Goal: Task Accomplishment & Management: Use online tool/utility

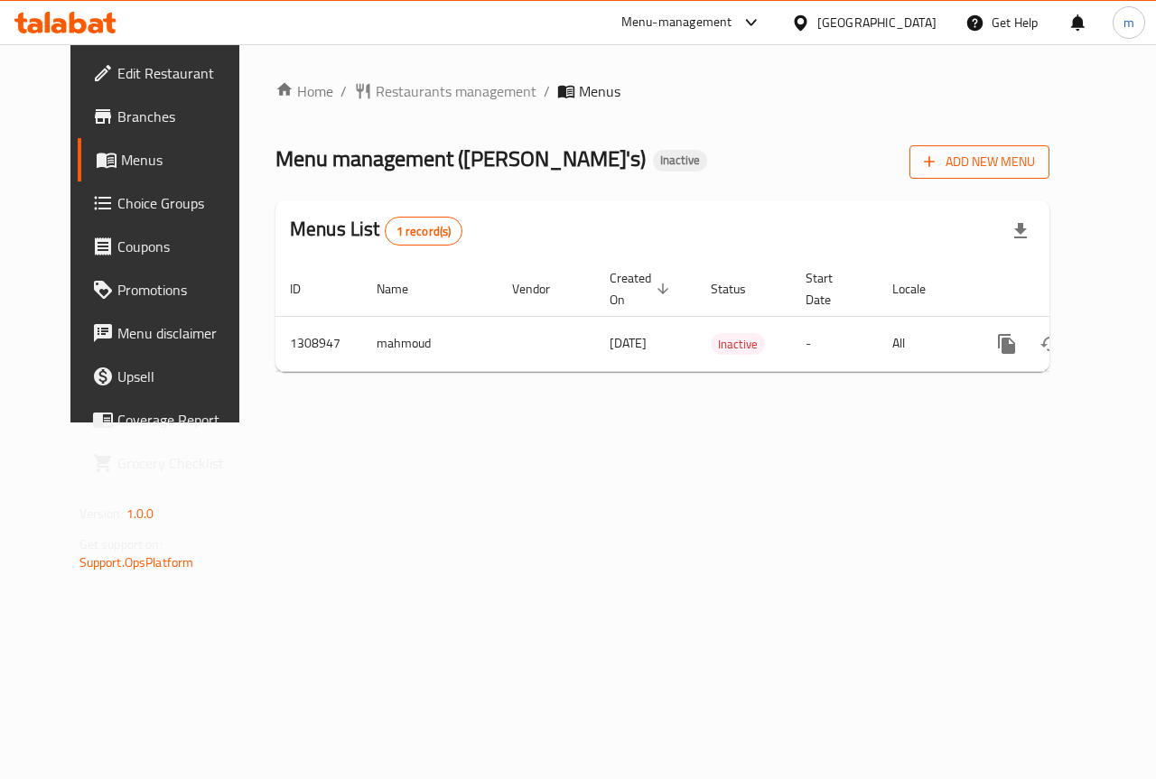
click at [1035, 161] on span "Add New Menu" at bounding box center [979, 162] width 111 height 23
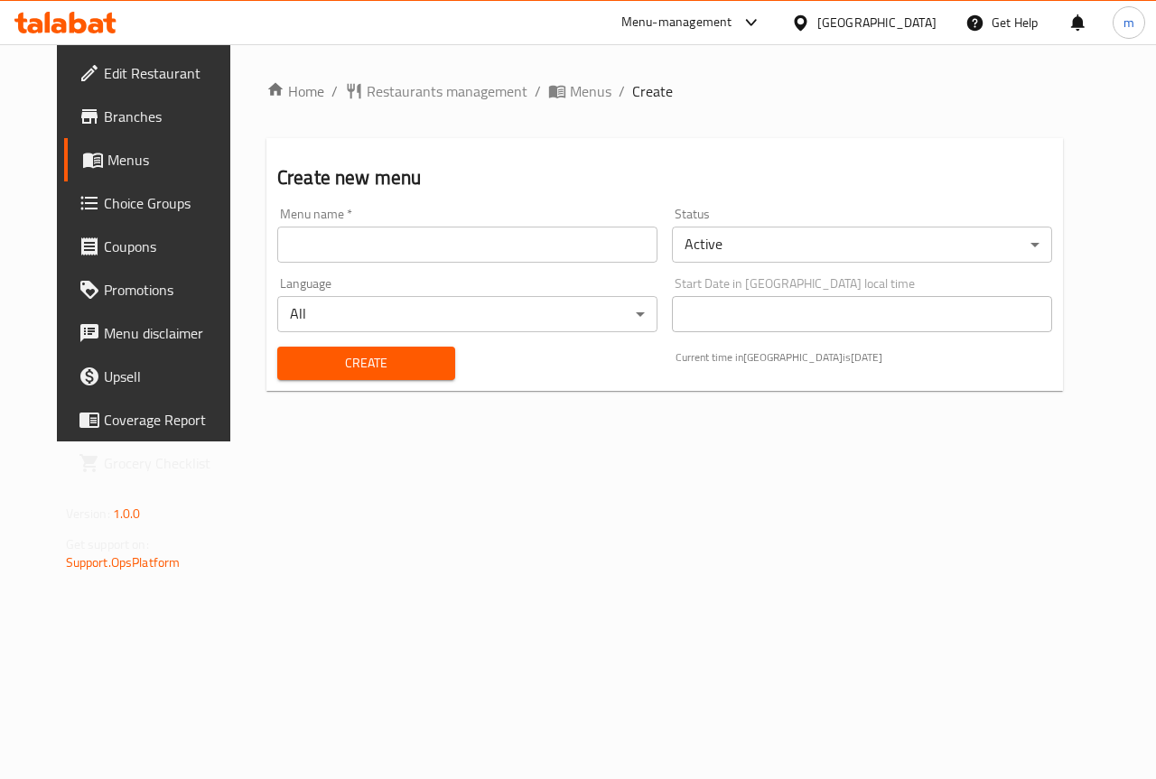
click at [468, 274] on div "Language All ​" at bounding box center [467, 305] width 395 height 70
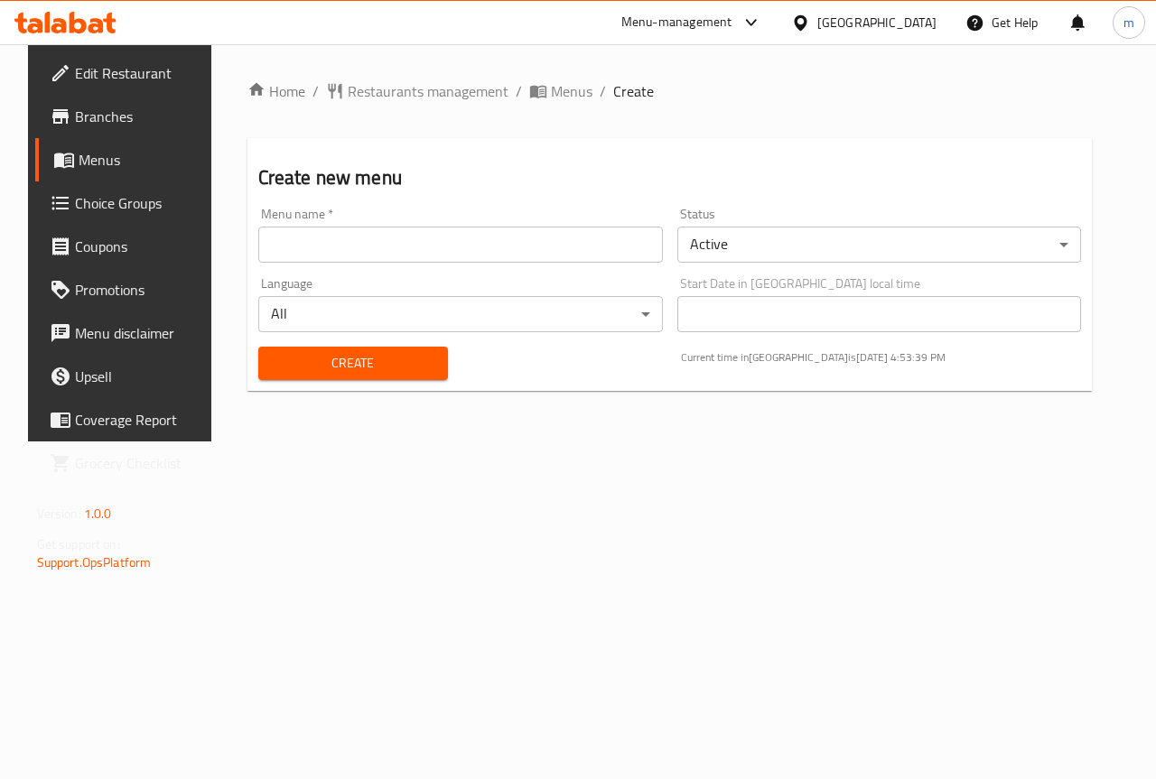
click at [465, 252] on input "text" at bounding box center [460, 245] width 404 height 36
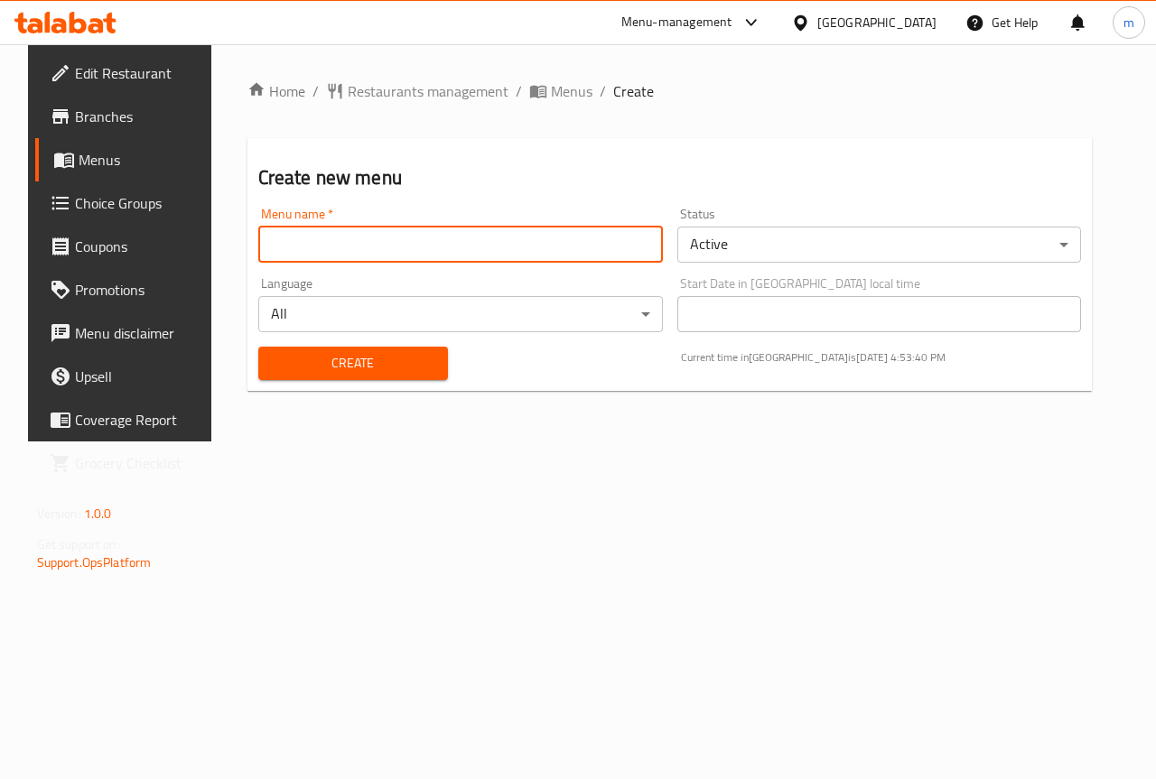
type input "m.ashrf.7525"
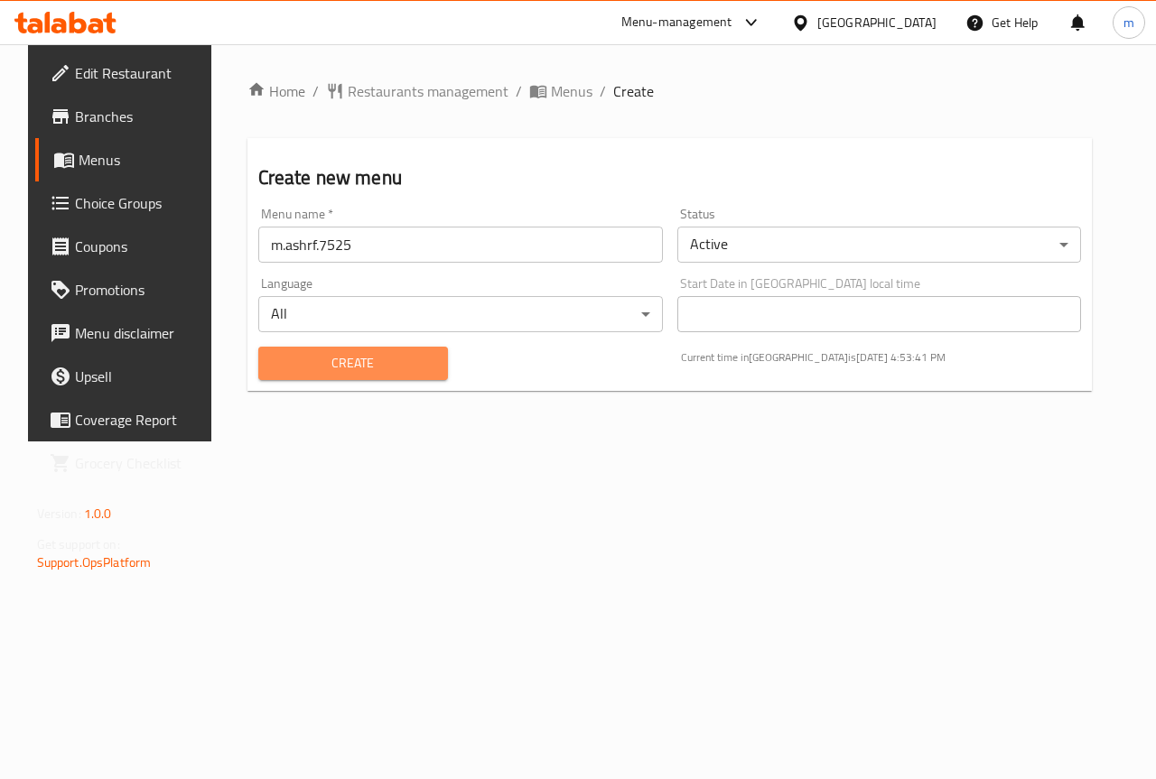
click at [367, 355] on span "Create" at bounding box center [353, 363] width 161 height 23
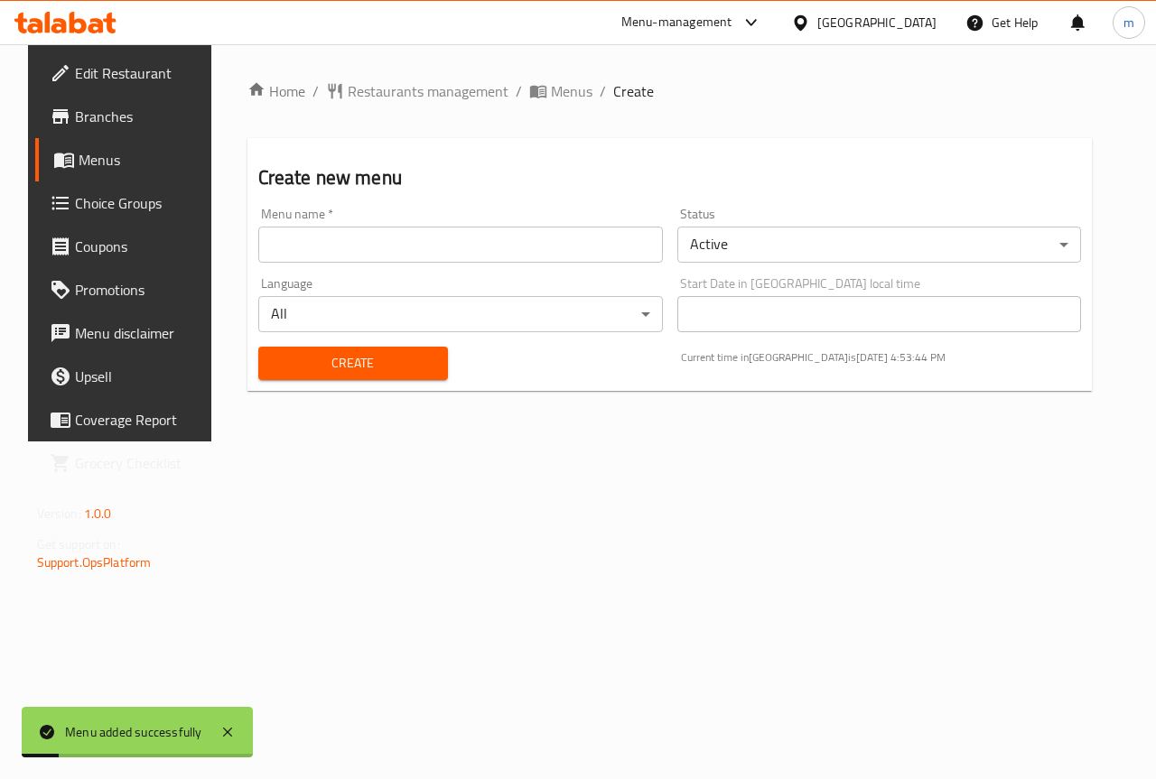
click at [128, 203] on span "Choice Groups" at bounding box center [141, 203] width 132 height 22
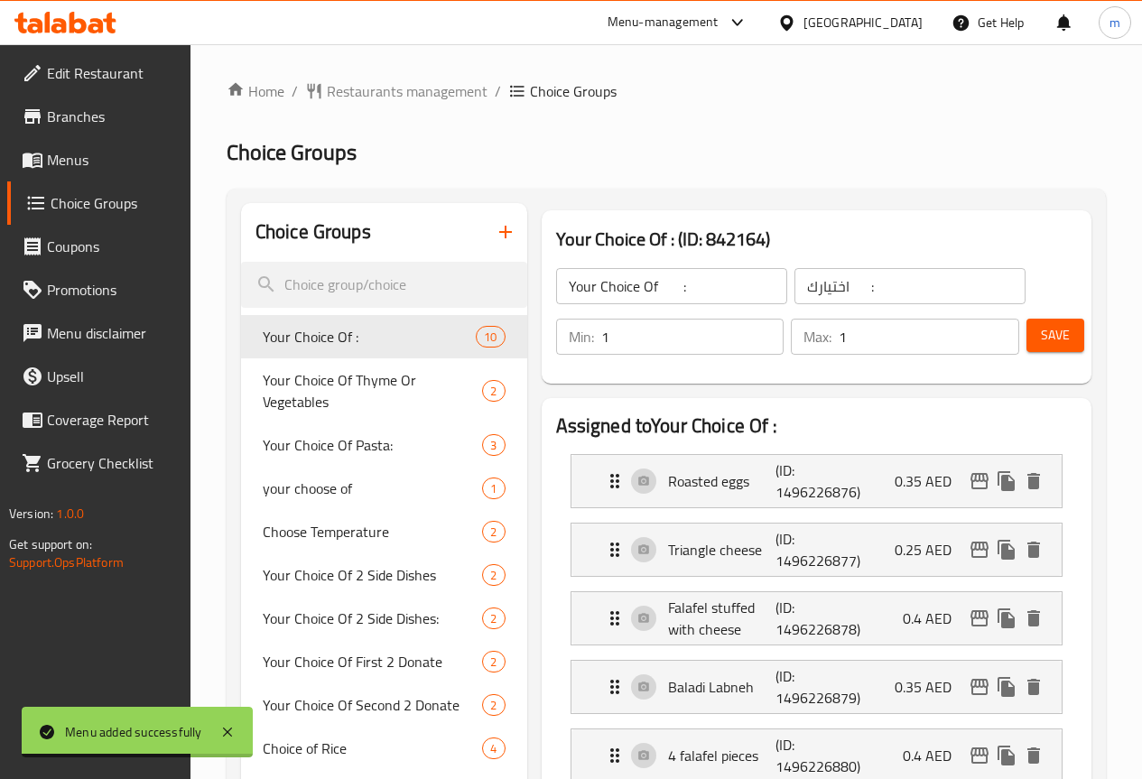
click at [100, 169] on span "Menus" at bounding box center [111, 160] width 129 height 22
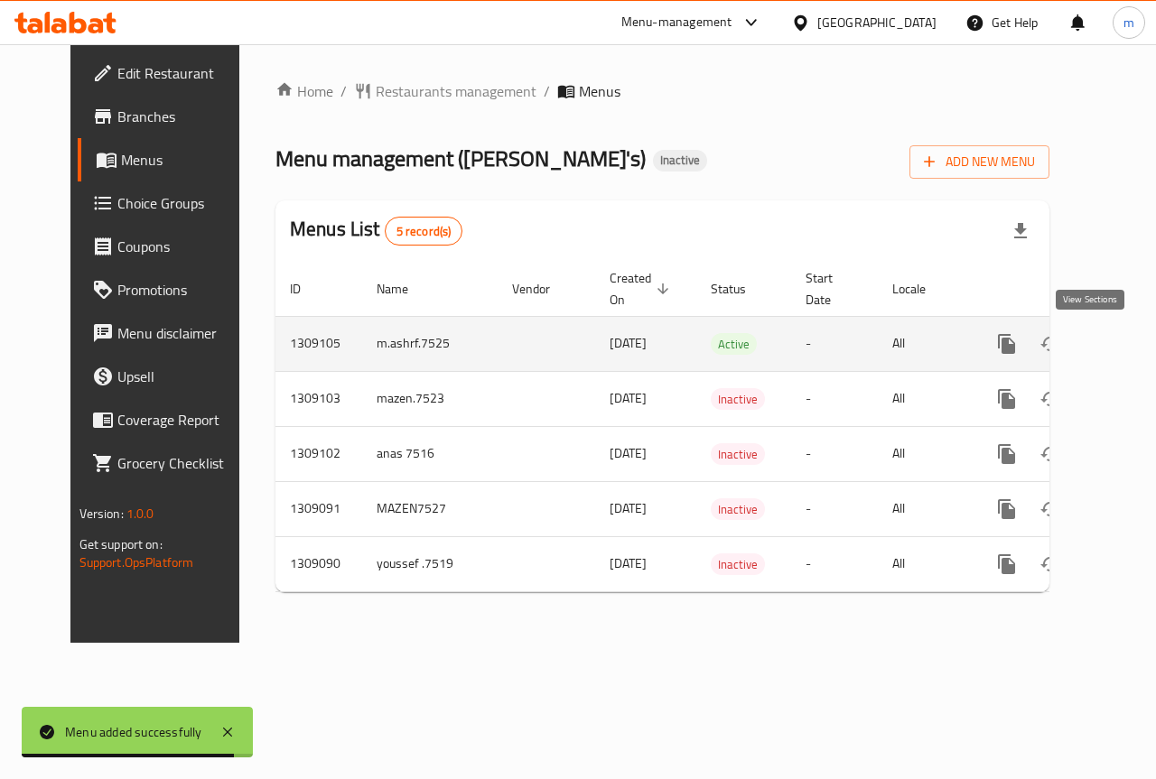
click at [1129, 350] on icon "enhanced table" at bounding box center [1137, 344] width 16 height 16
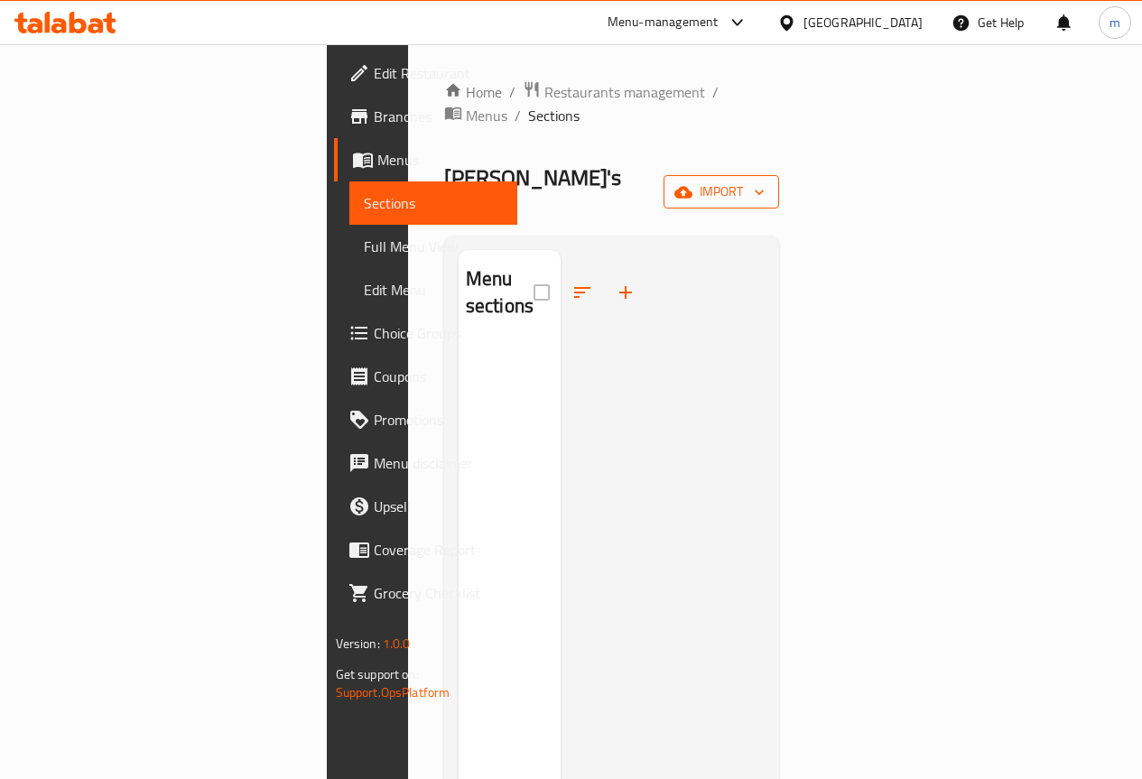
click at [765, 181] on span "import" at bounding box center [721, 192] width 87 height 23
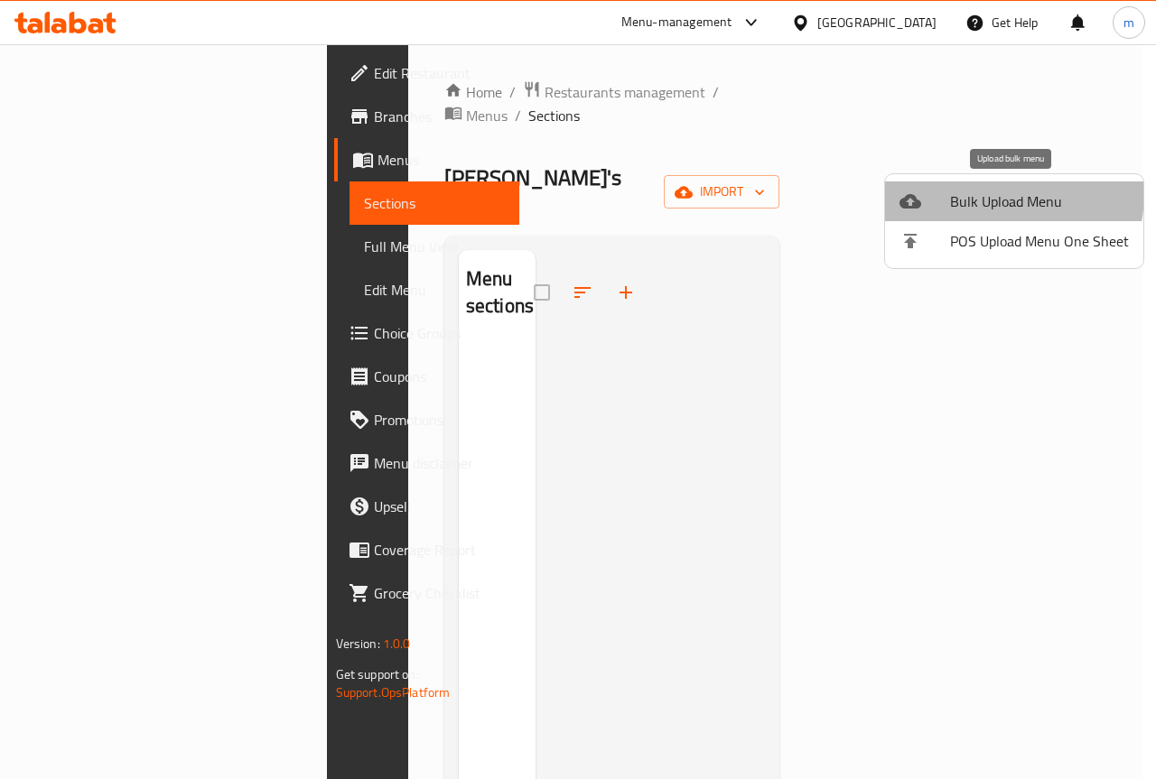
click at [966, 191] on span "Bulk Upload Menu" at bounding box center [1039, 201] width 179 height 22
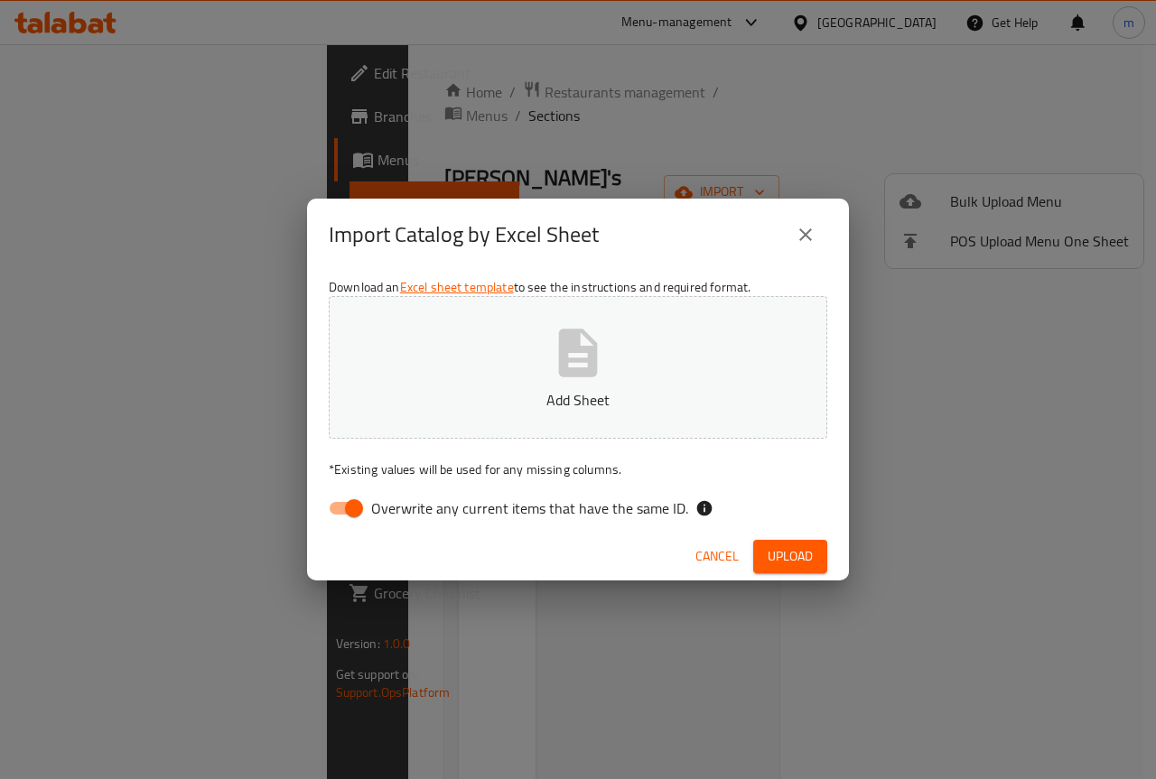
click at [478, 516] on span "Overwrite any current items that have the same ID." at bounding box center [529, 508] width 317 height 22
click at [405, 516] on input "Overwrite any current items that have the same ID." at bounding box center [353, 508] width 103 height 34
checkbox input "false"
click at [506, 369] on button "Add Sheet" at bounding box center [578, 367] width 498 height 143
click at [778, 548] on span "Upload" at bounding box center [789, 556] width 45 height 23
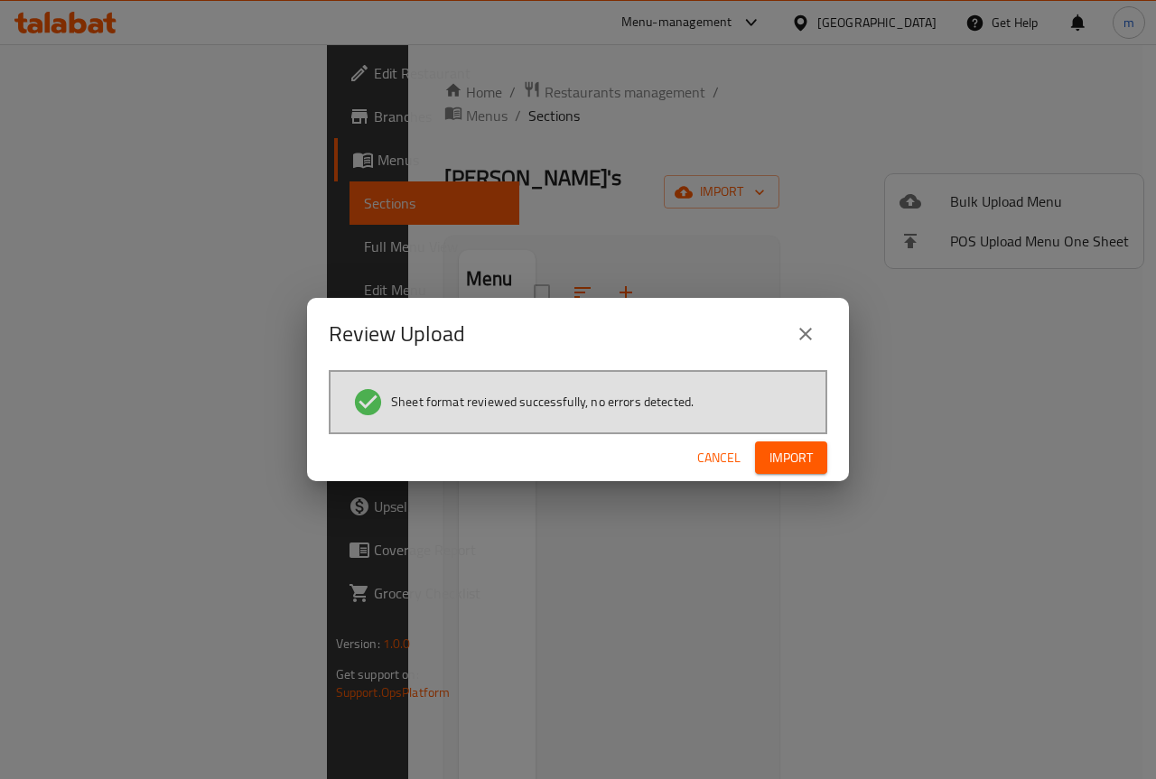
click at [786, 453] on span "Import" at bounding box center [790, 458] width 43 height 23
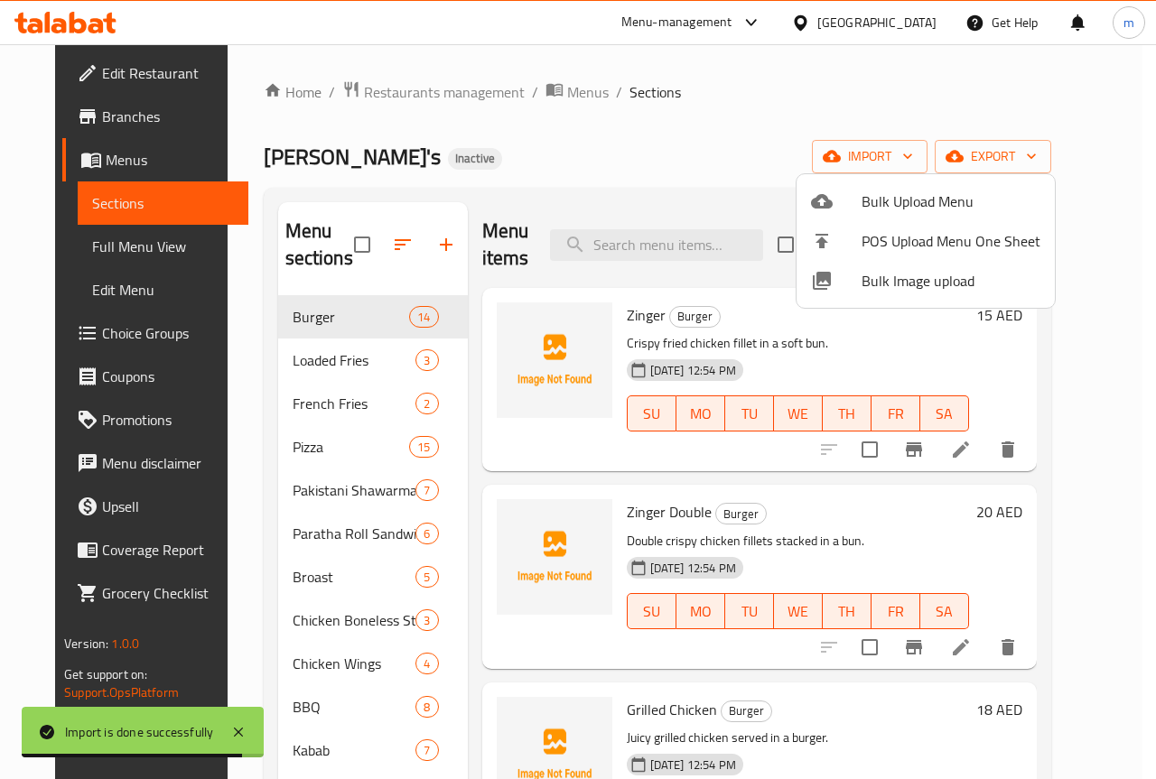
click at [71, 250] on div at bounding box center [578, 389] width 1156 height 779
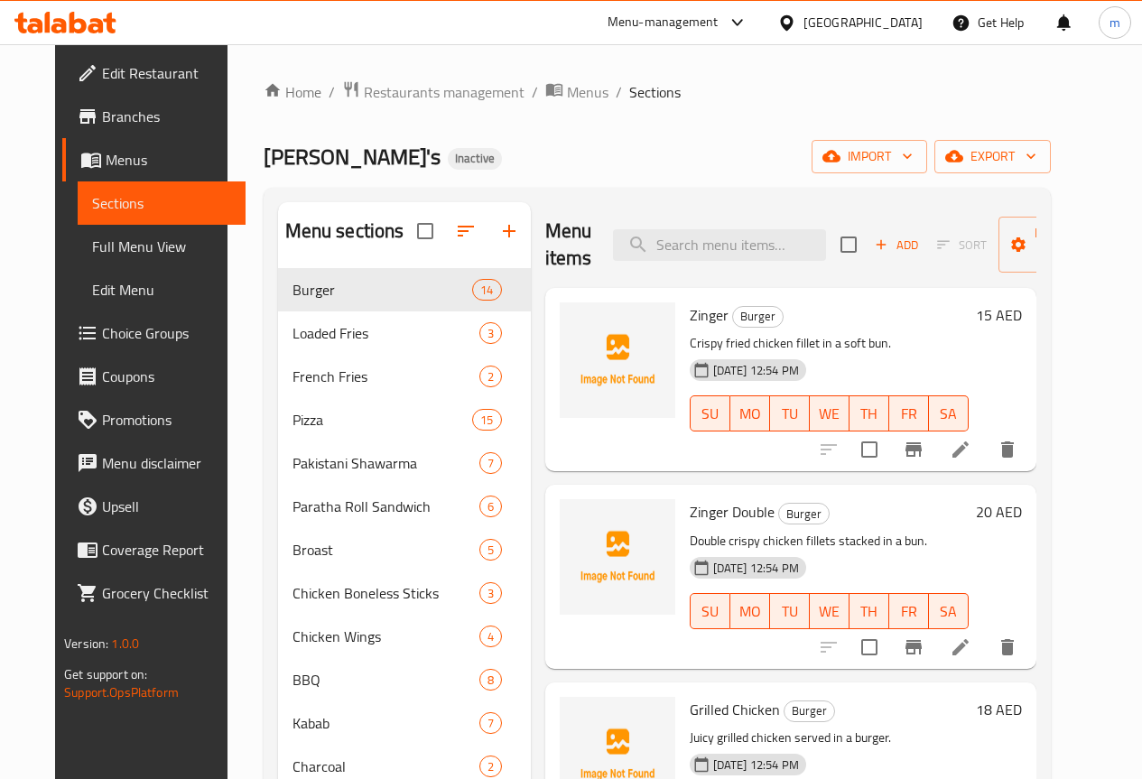
click at [92, 250] on span "Full Menu View" at bounding box center [161, 247] width 139 height 22
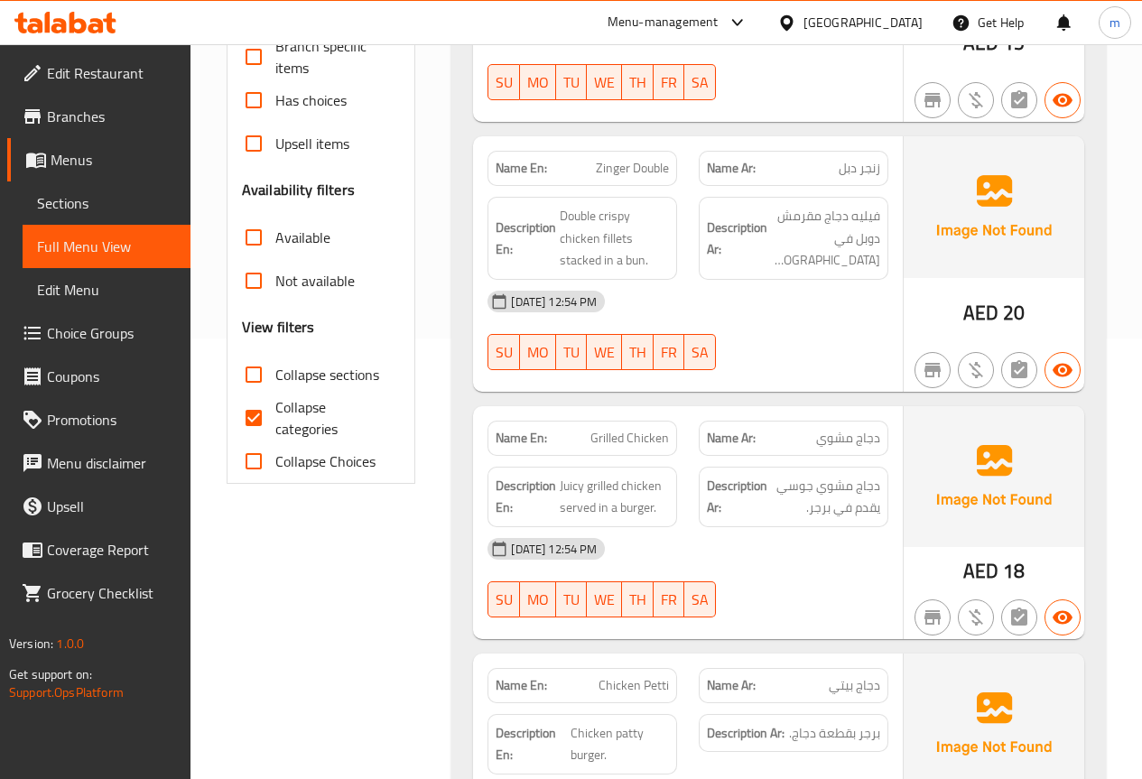
scroll to position [448, 0]
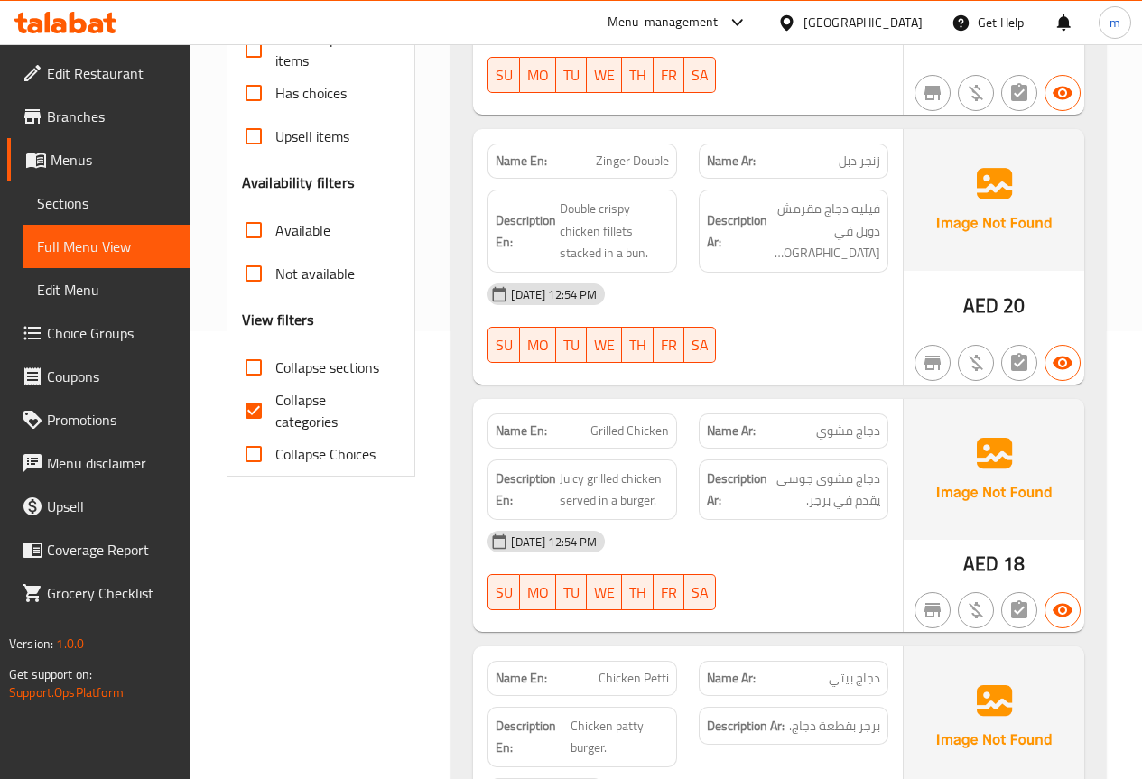
click at [260, 411] on input "Collapse categories" at bounding box center [253, 410] width 43 height 43
checkbox input "false"
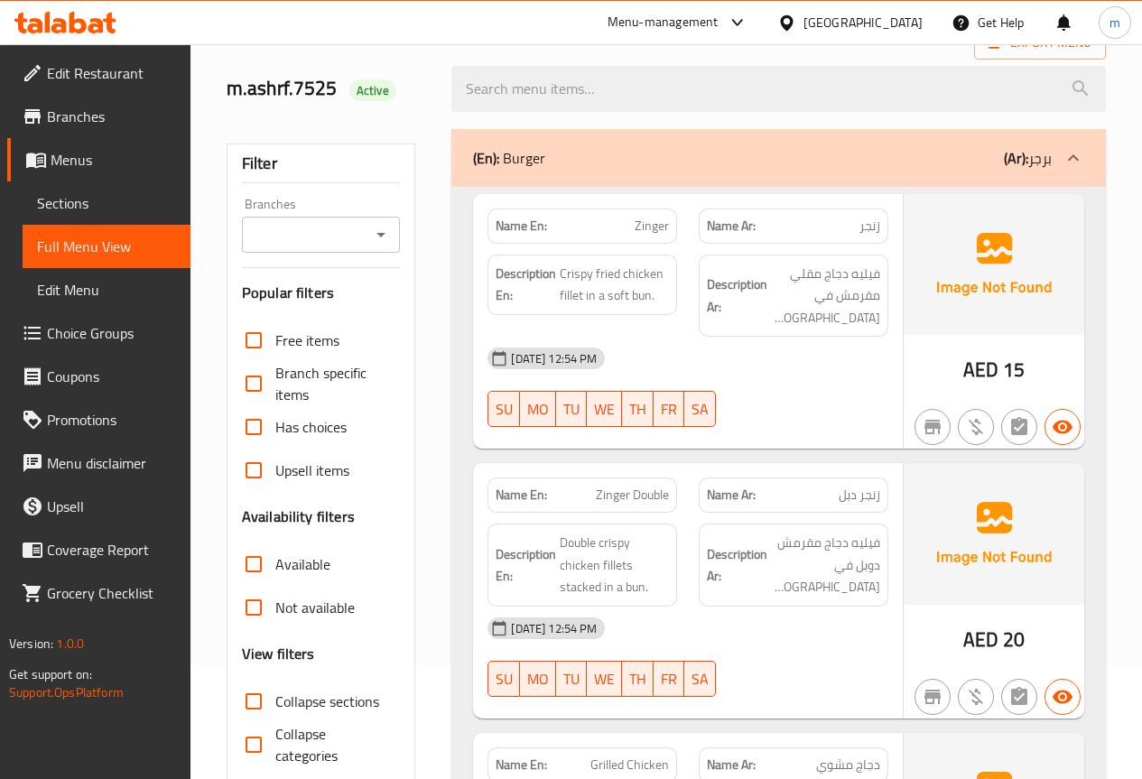
scroll to position [87, 0]
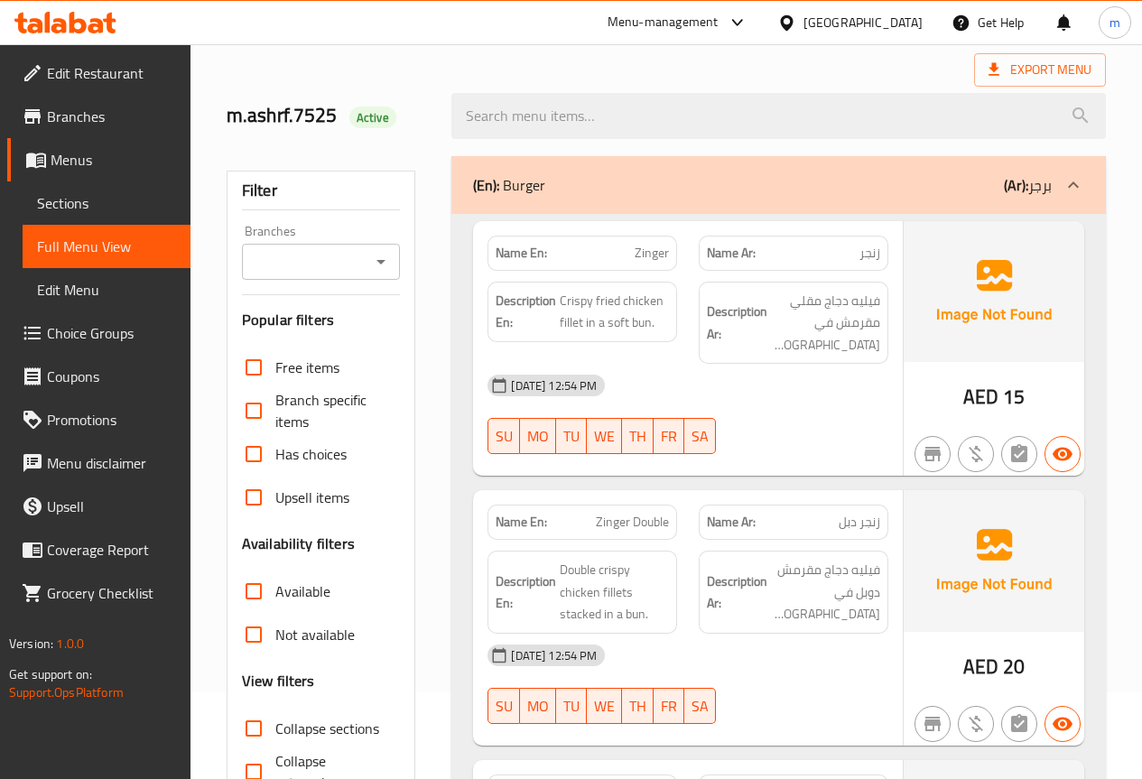
click at [768, 262] on p "Name Ar: زنجر" at bounding box center [793, 253] width 173 height 19
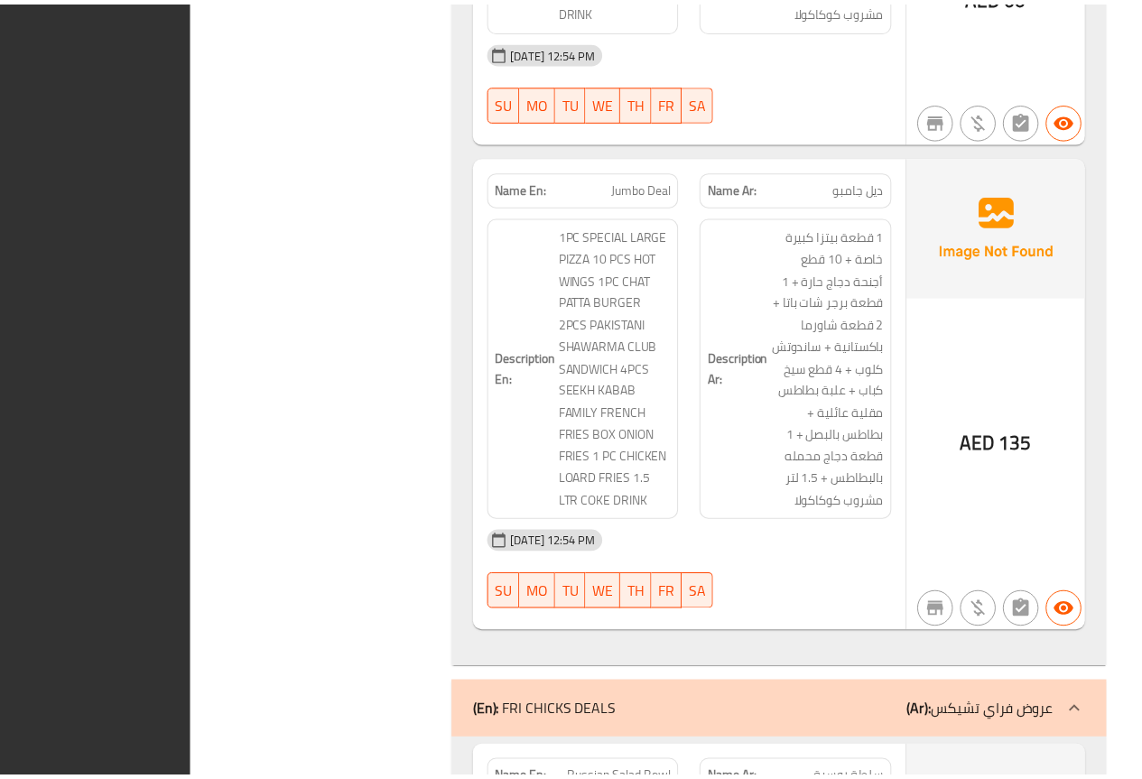
scroll to position [28364, 0]
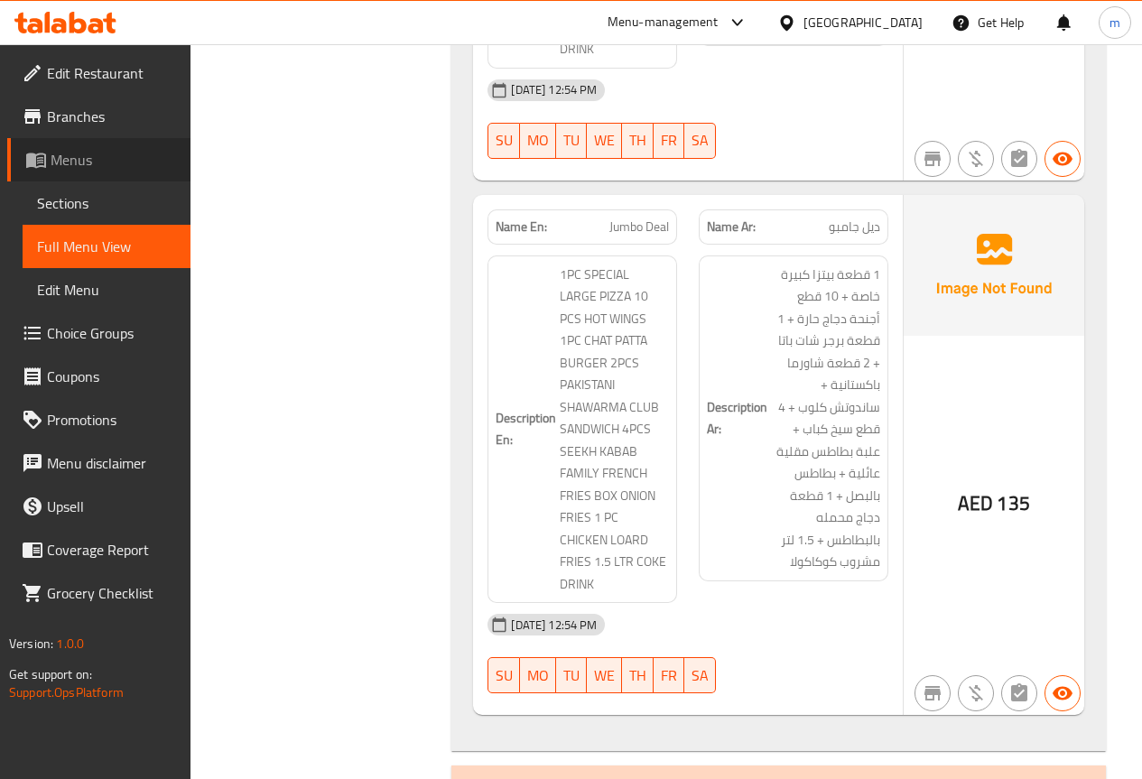
click at [83, 168] on span "Menus" at bounding box center [113, 160] width 125 height 22
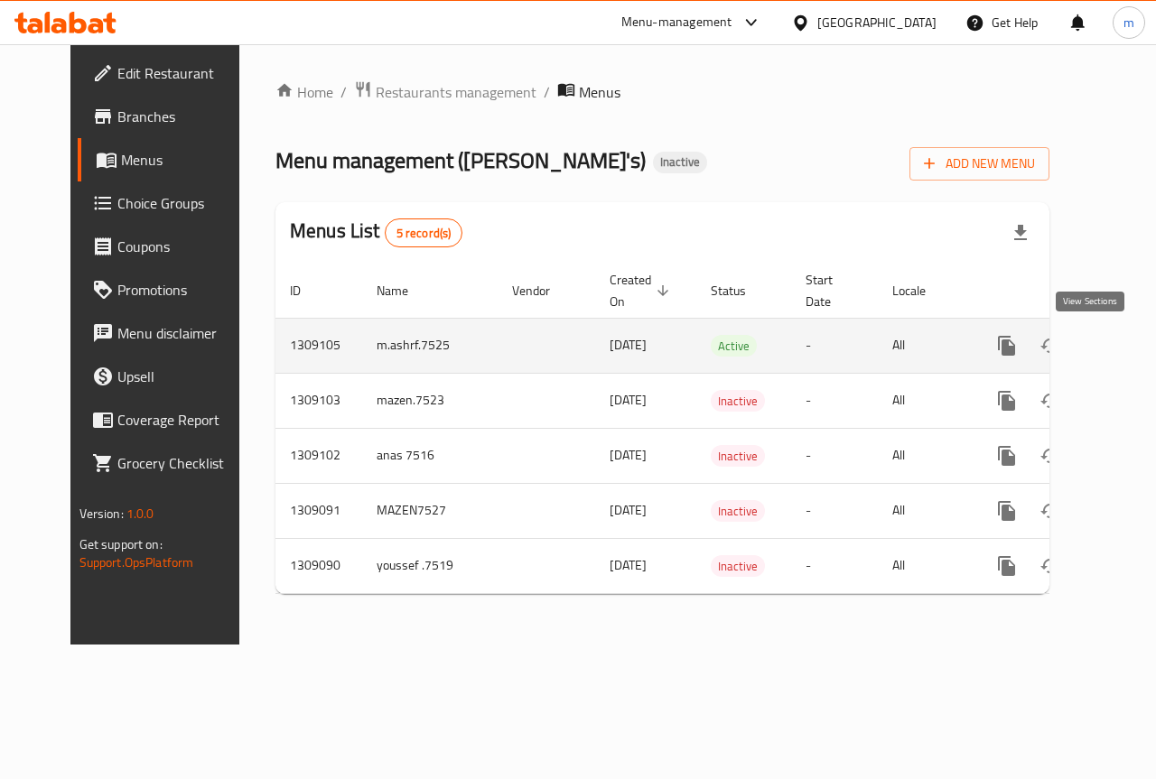
click at [1126, 348] on icon "enhanced table" at bounding box center [1137, 346] width 22 height 22
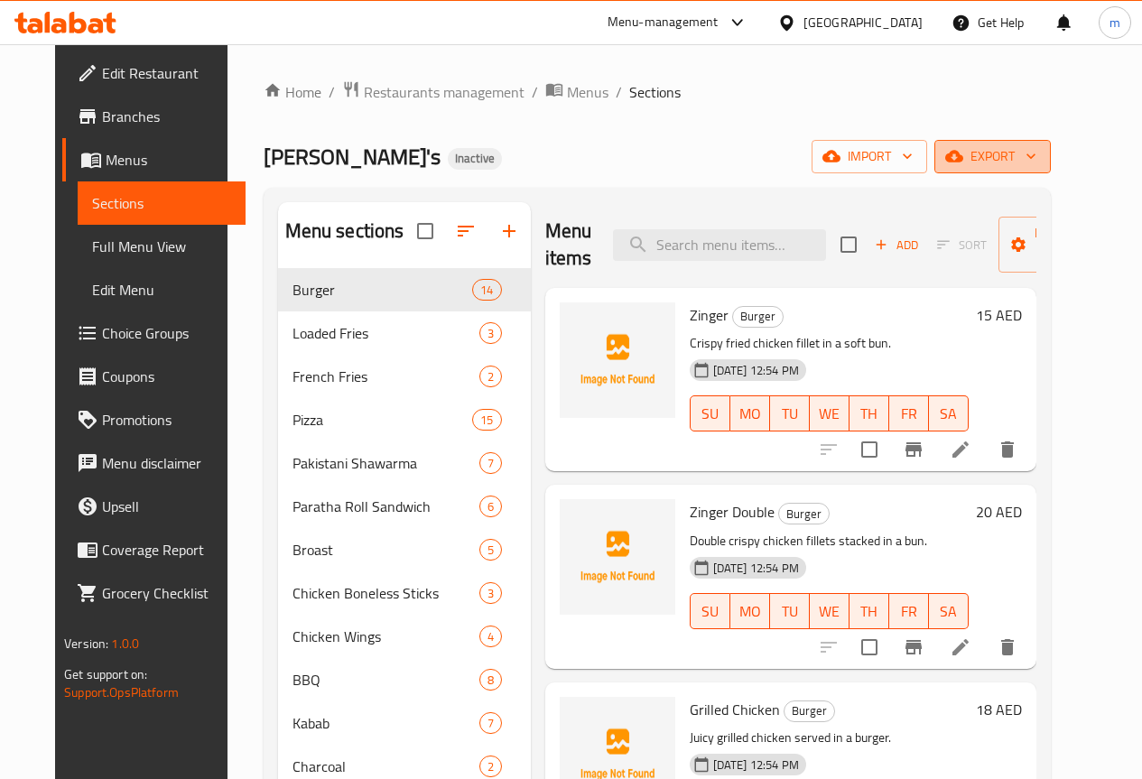
click at [963, 163] on icon "button" at bounding box center [954, 156] width 18 height 18
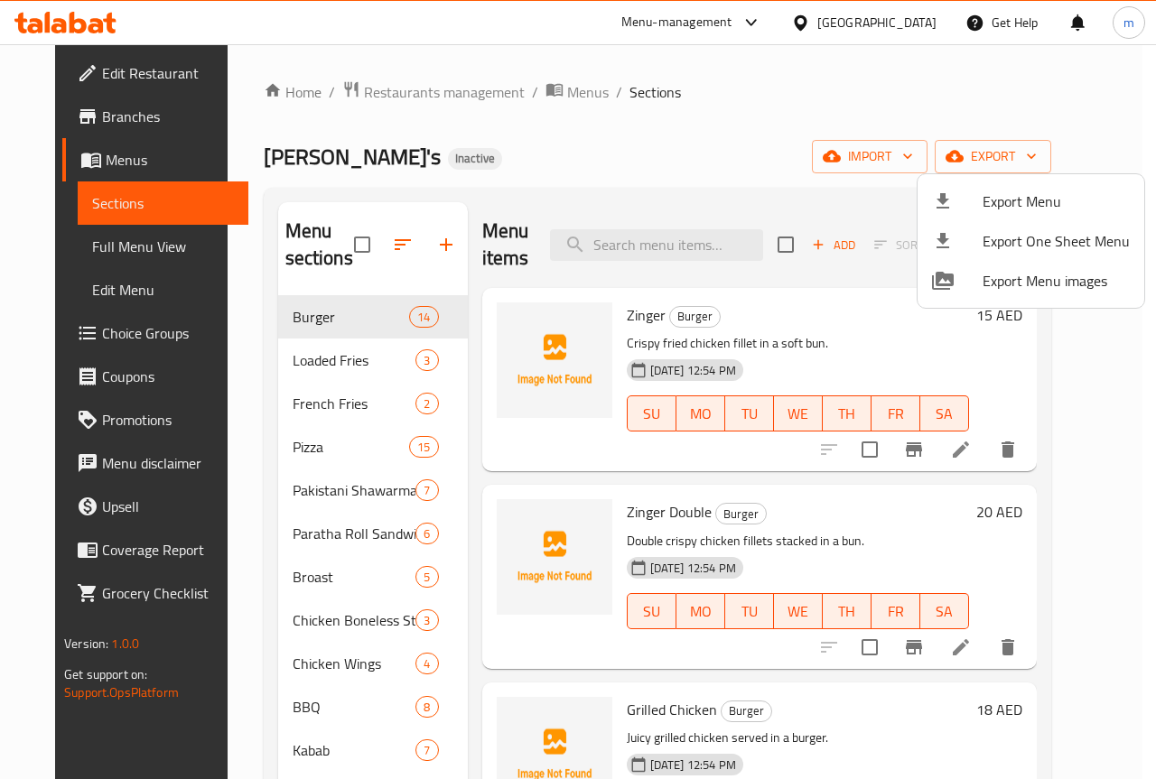
click at [999, 114] on div at bounding box center [578, 389] width 1156 height 779
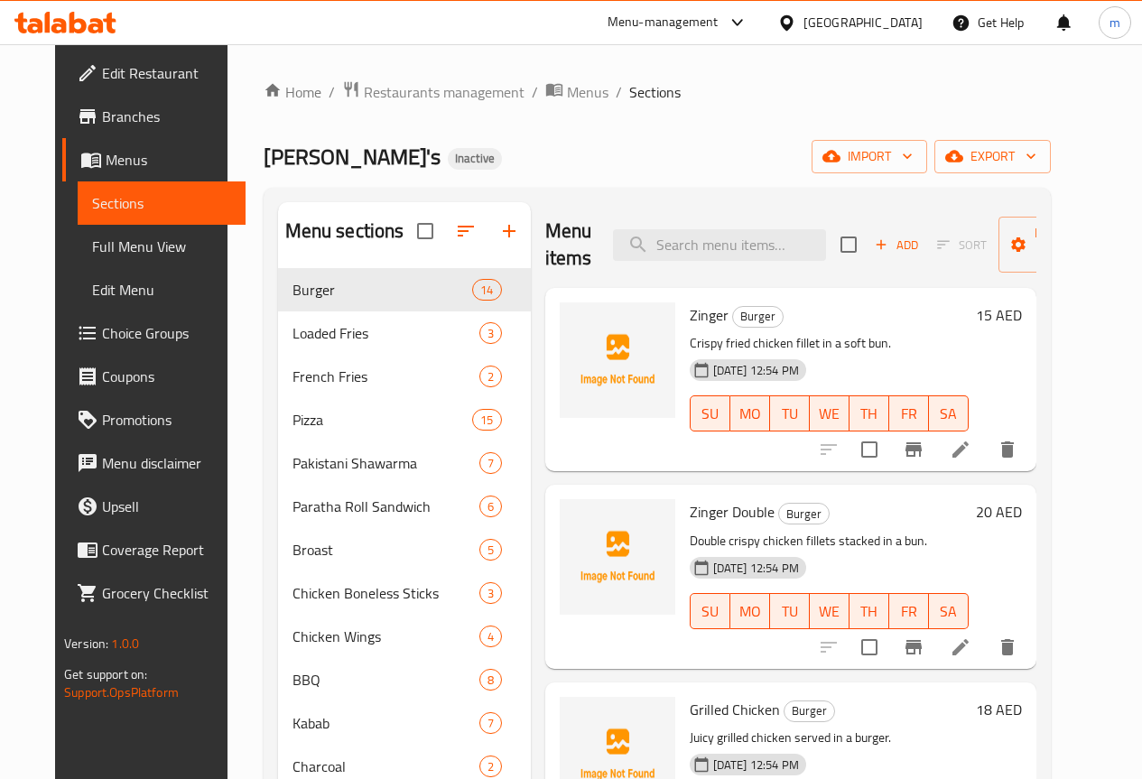
click at [121, 165] on span "Menus" at bounding box center [168, 160] width 125 height 22
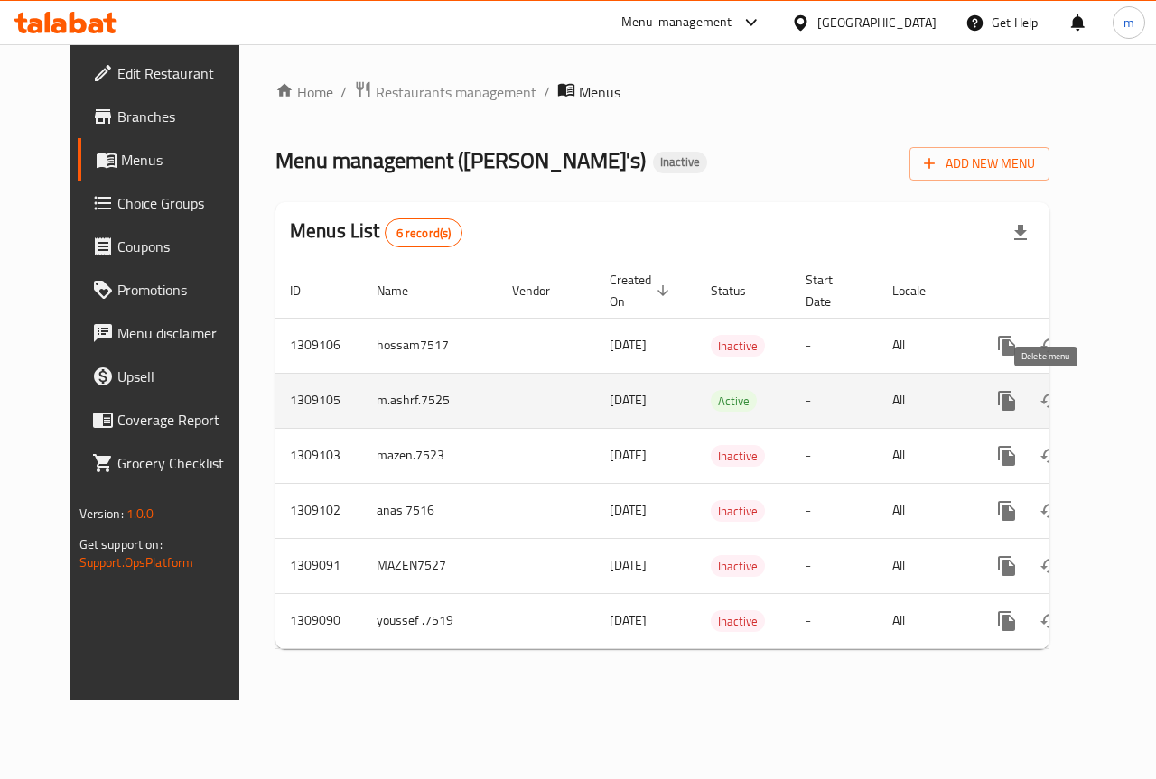
click at [1072, 401] on button "enhanced table" at bounding box center [1093, 400] width 43 height 43
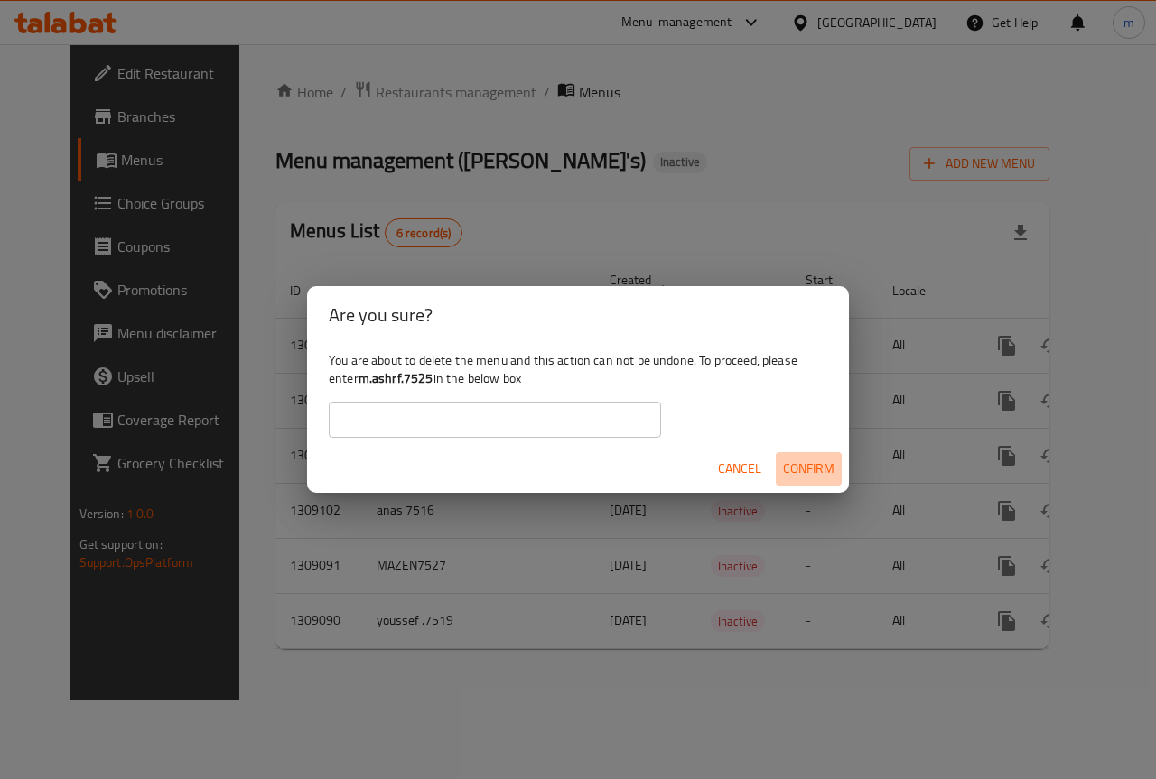
click at [808, 468] on span "Confirm" at bounding box center [808, 469] width 51 height 23
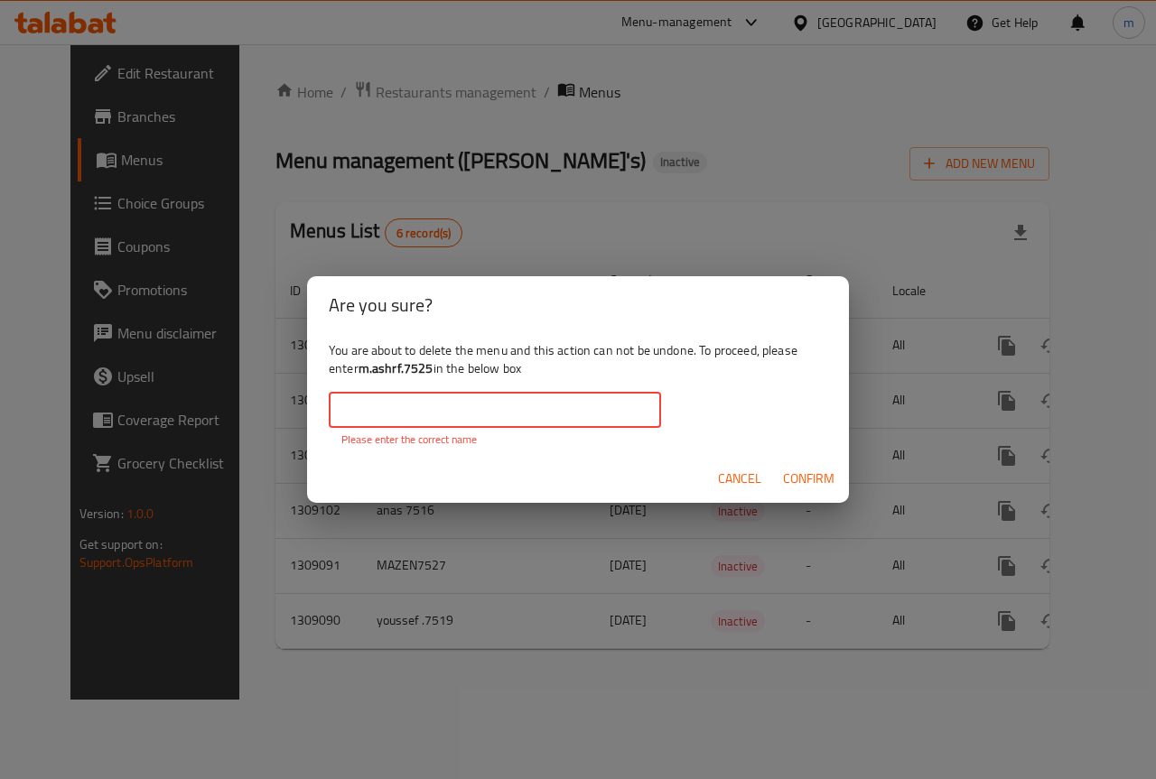
click at [577, 423] on input "text" at bounding box center [495, 410] width 332 height 36
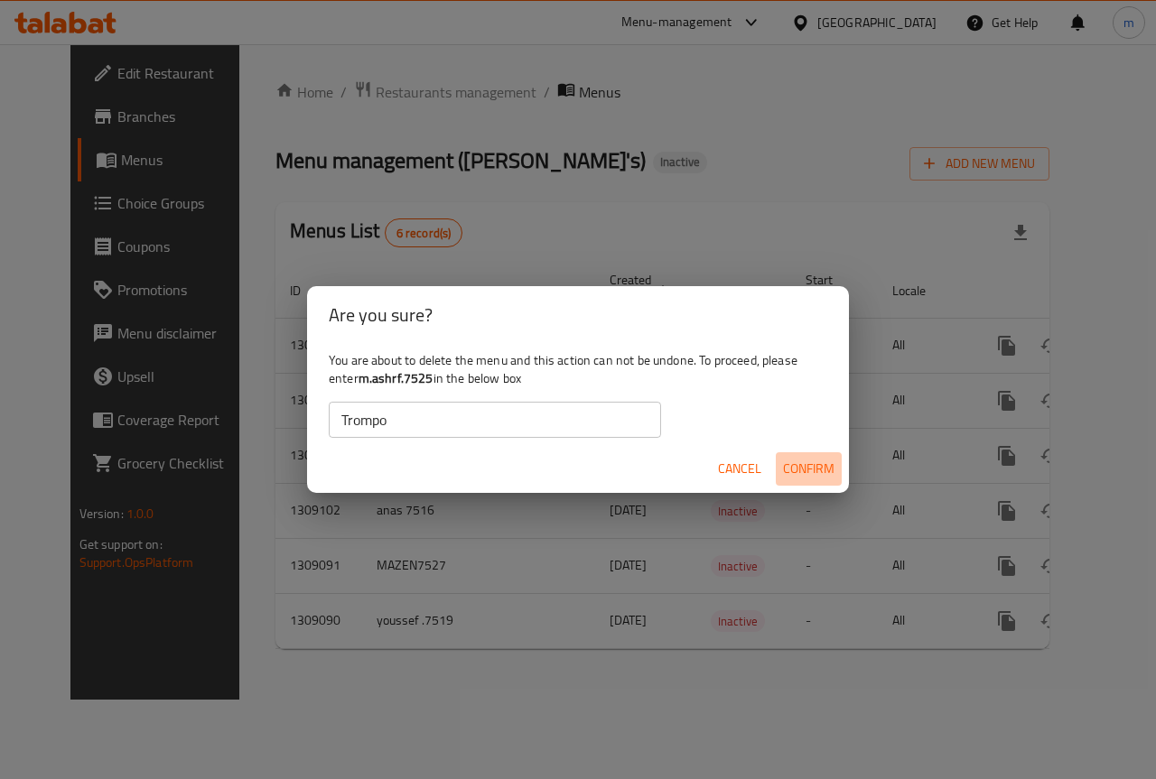
click at [808, 477] on span "Confirm" at bounding box center [808, 469] width 51 height 23
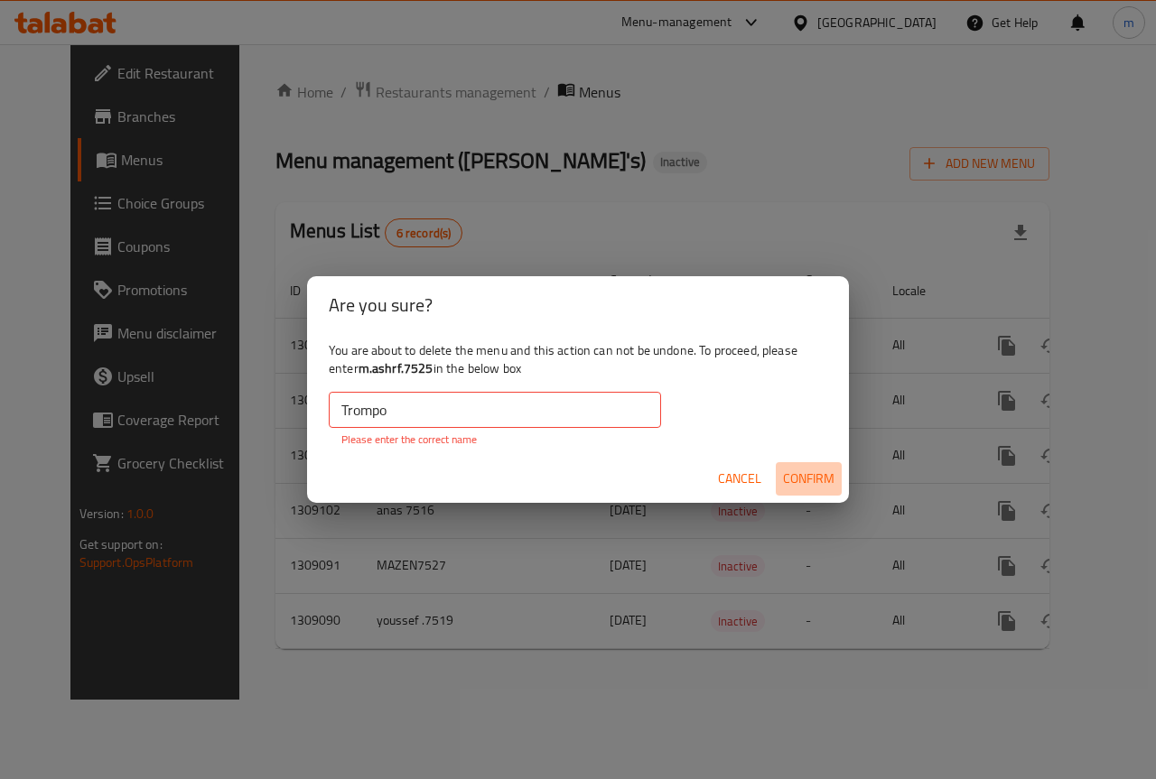
click at [808, 477] on span "Confirm" at bounding box center [808, 479] width 51 height 23
click at [524, 429] on div "[PERSON_NAME] ​ Please enter the correct name" at bounding box center [495, 420] width 332 height 56
click at [522, 420] on input "Trompo" at bounding box center [495, 410] width 332 height 36
type input "Trompo, [PERSON_NAME]"
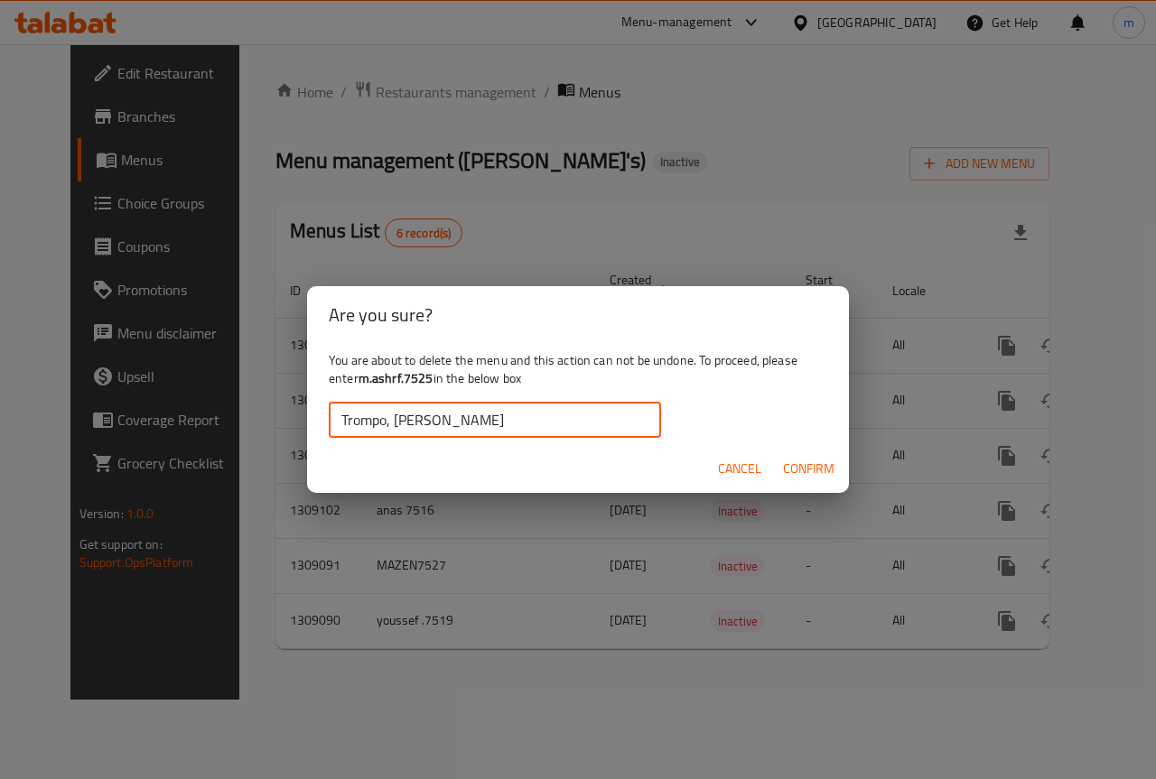
click at [788, 462] on span "Confirm" at bounding box center [808, 469] width 51 height 23
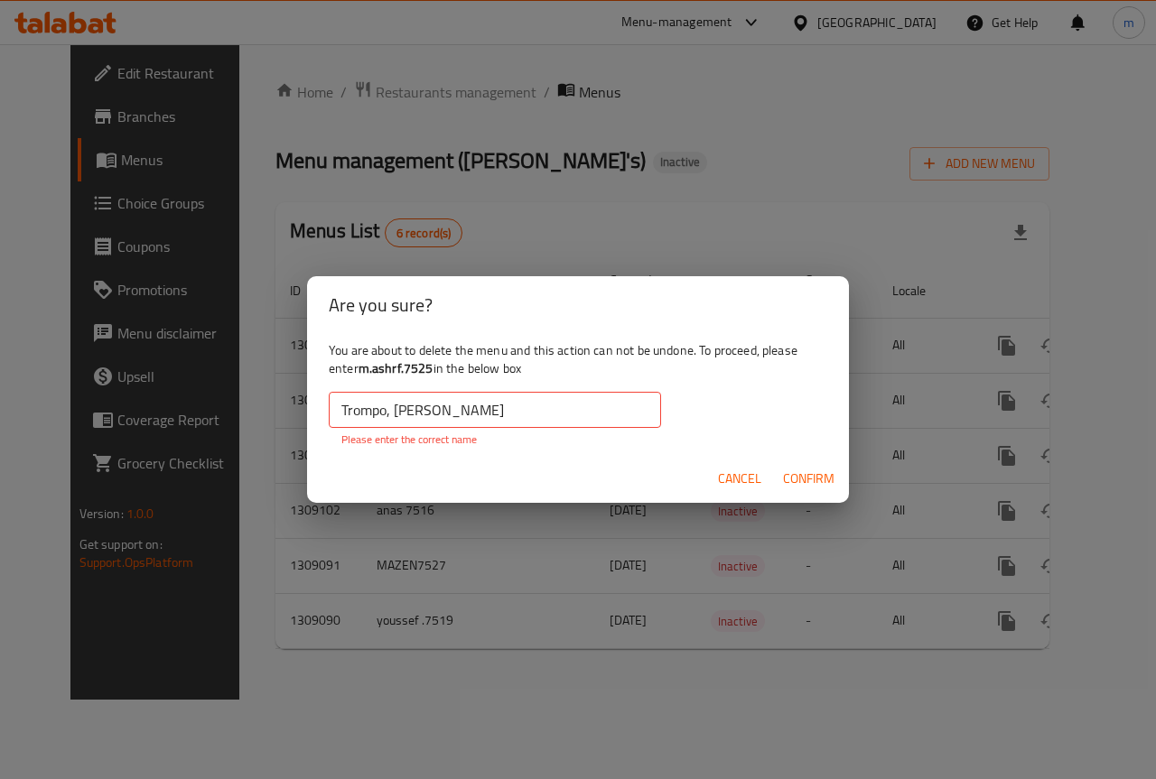
click at [498, 415] on input "Trompo, [PERSON_NAME]" at bounding box center [495, 410] width 332 height 36
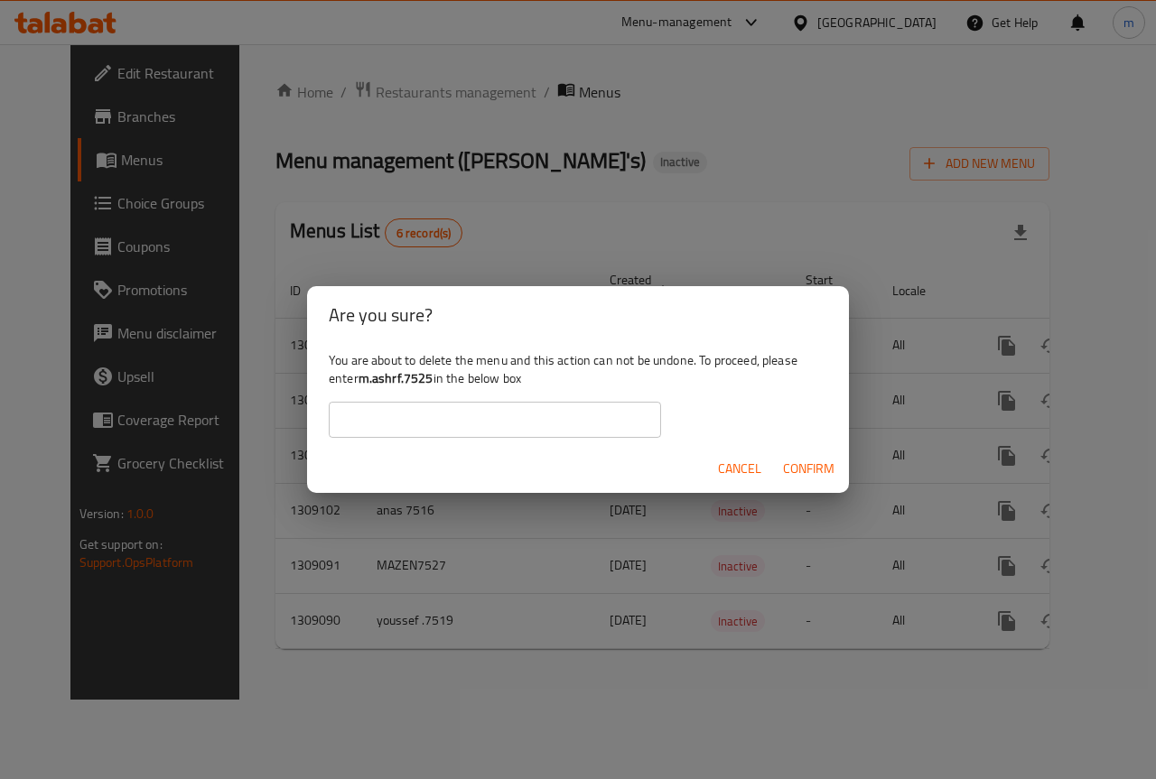
click at [389, 379] on b "m.ashrf.7525" at bounding box center [395, 378] width 75 height 23
copy b "ashrf"
click at [422, 423] on input "text" at bounding box center [495, 420] width 332 height 36
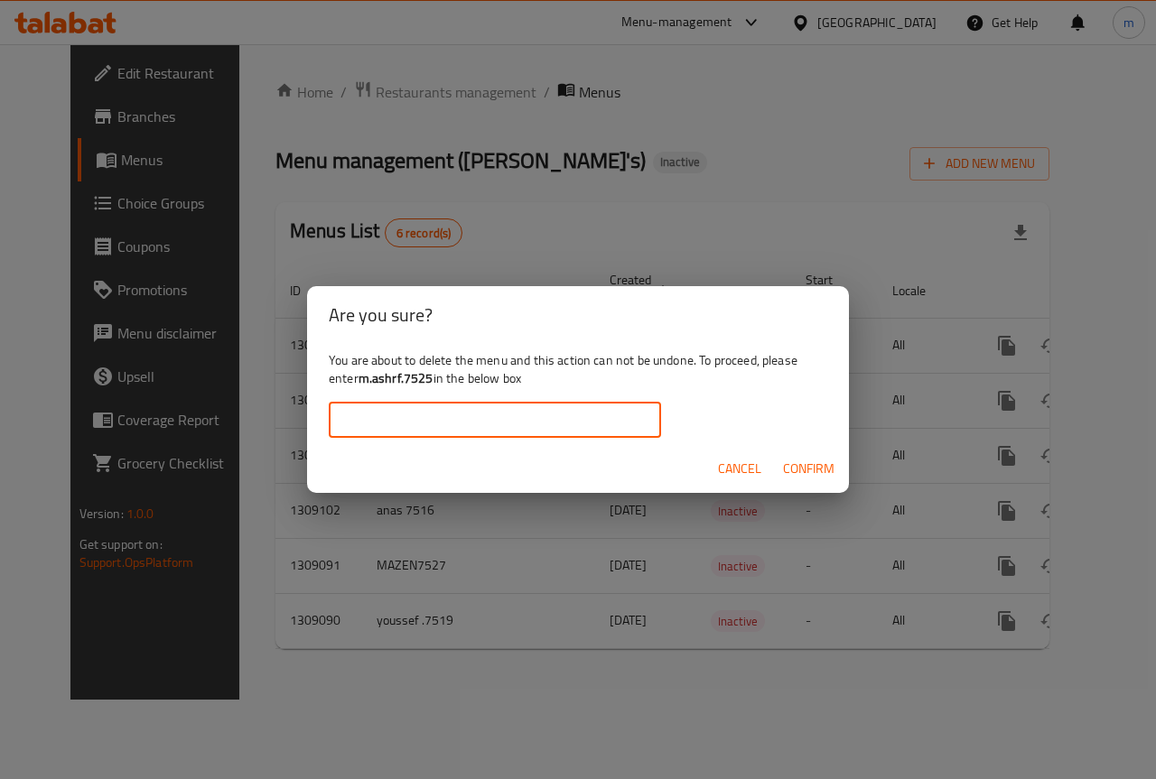
paste input "ashrf"
click at [345, 420] on input "ashrf" at bounding box center [495, 420] width 332 height 36
type input "m.ashrf.7525"
click at [397, 413] on input "m.ashrf.7525" at bounding box center [495, 420] width 332 height 36
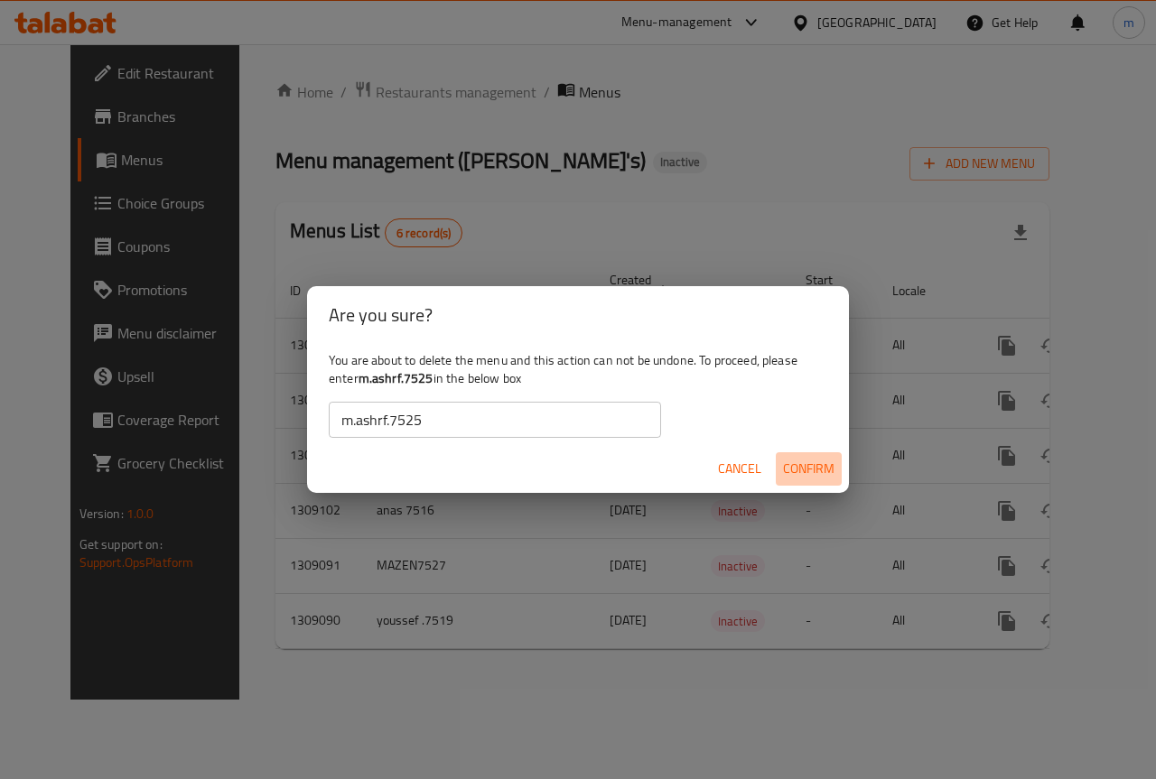
click at [785, 468] on span "Confirm" at bounding box center [808, 469] width 51 height 23
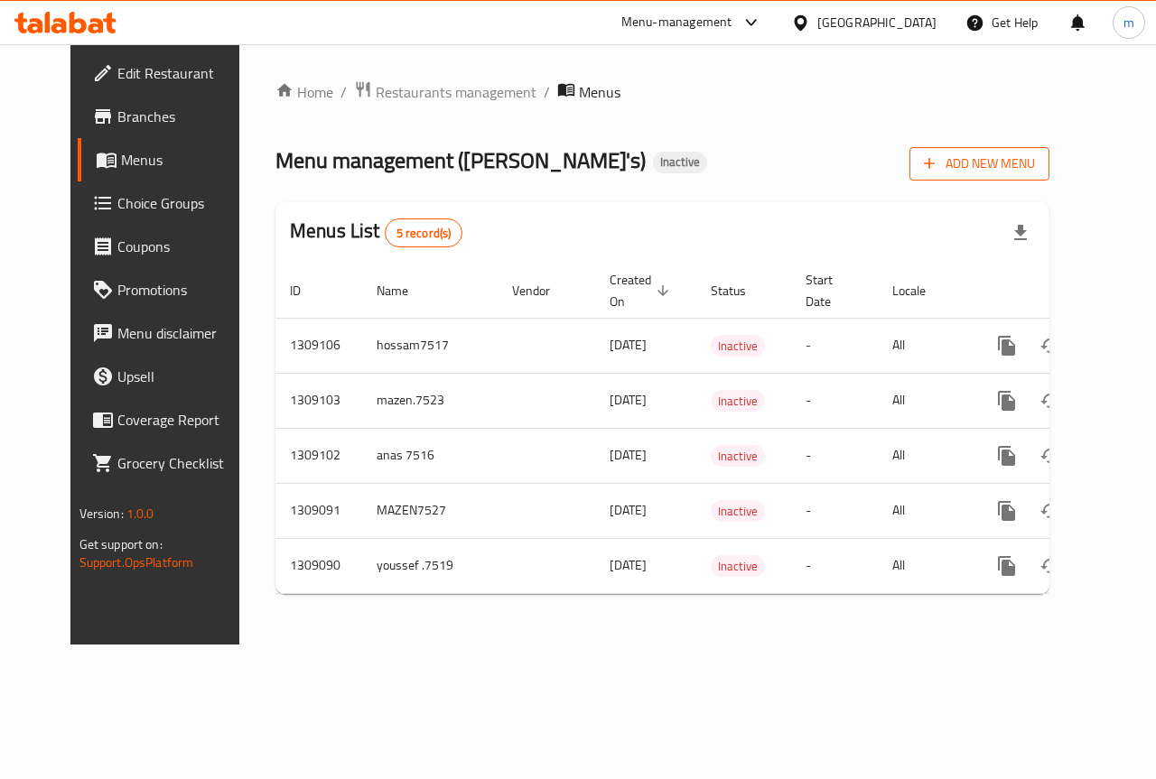
click at [1024, 159] on span "Add New Menu" at bounding box center [979, 164] width 111 height 23
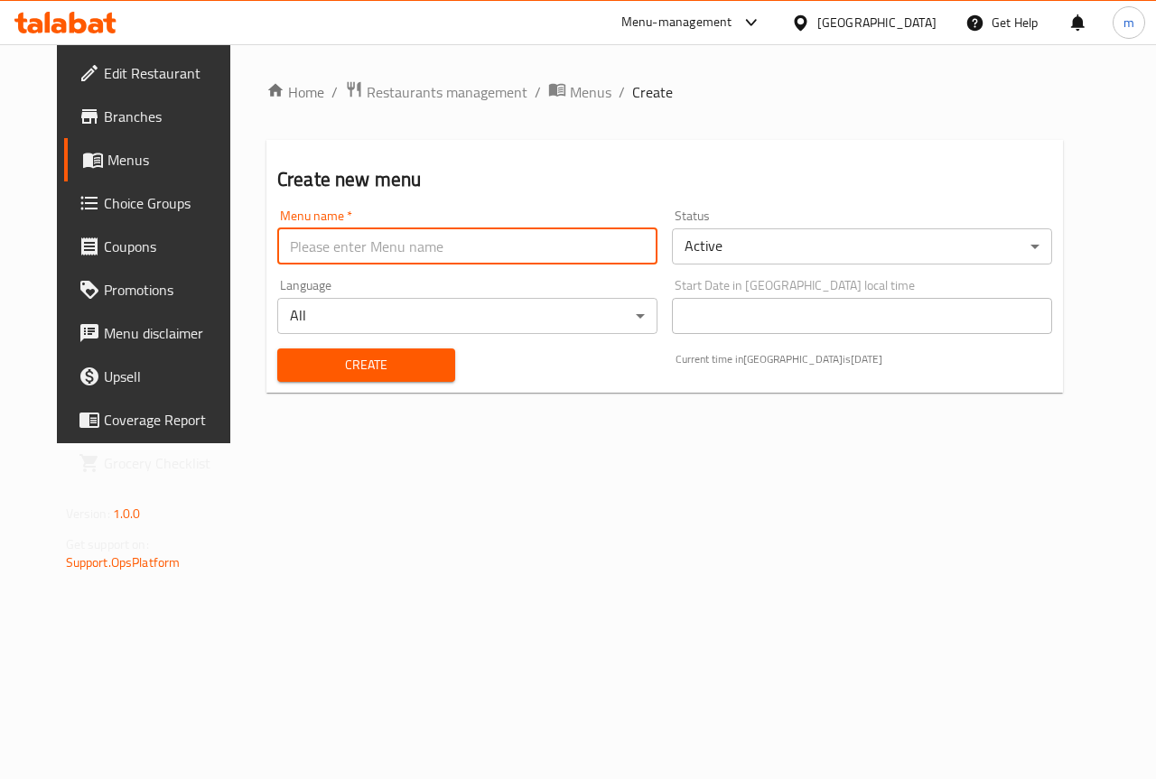
click at [386, 247] on input "text" at bounding box center [467, 246] width 380 height 36
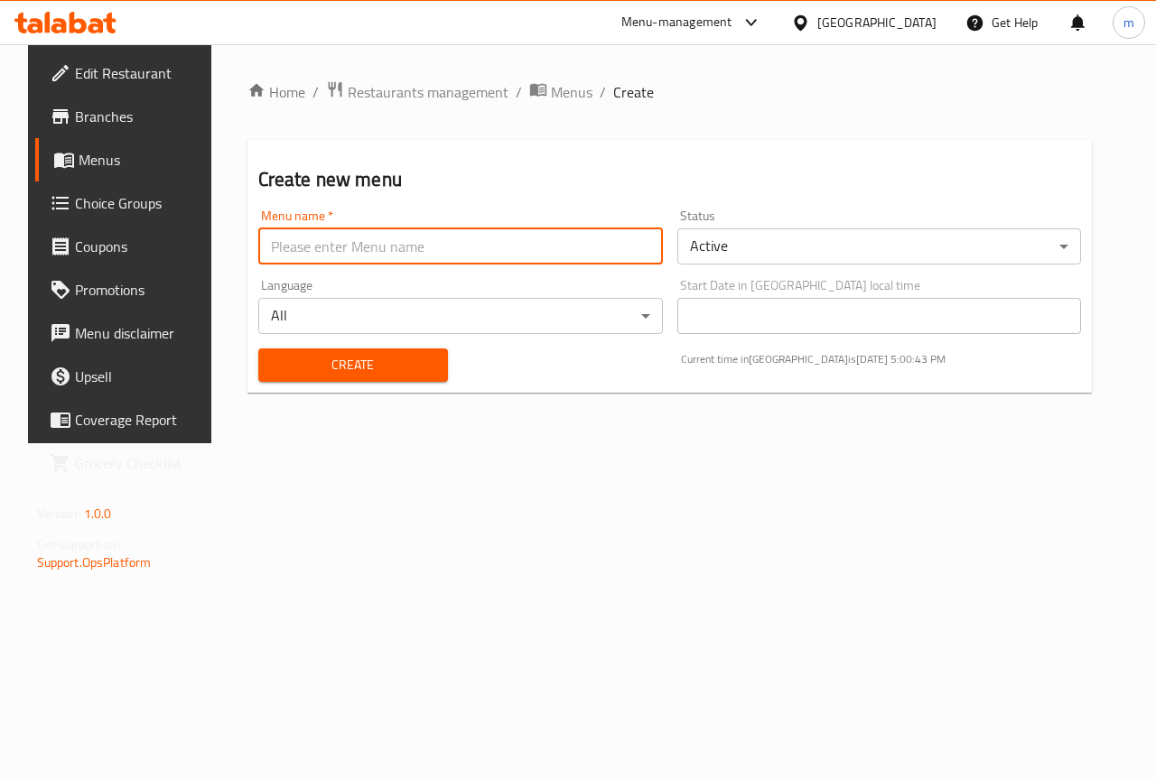
type input "m.ashrf.7525"
click at [349, 357] on span "Create" at bounding box center [353, 365] width 161 height 23
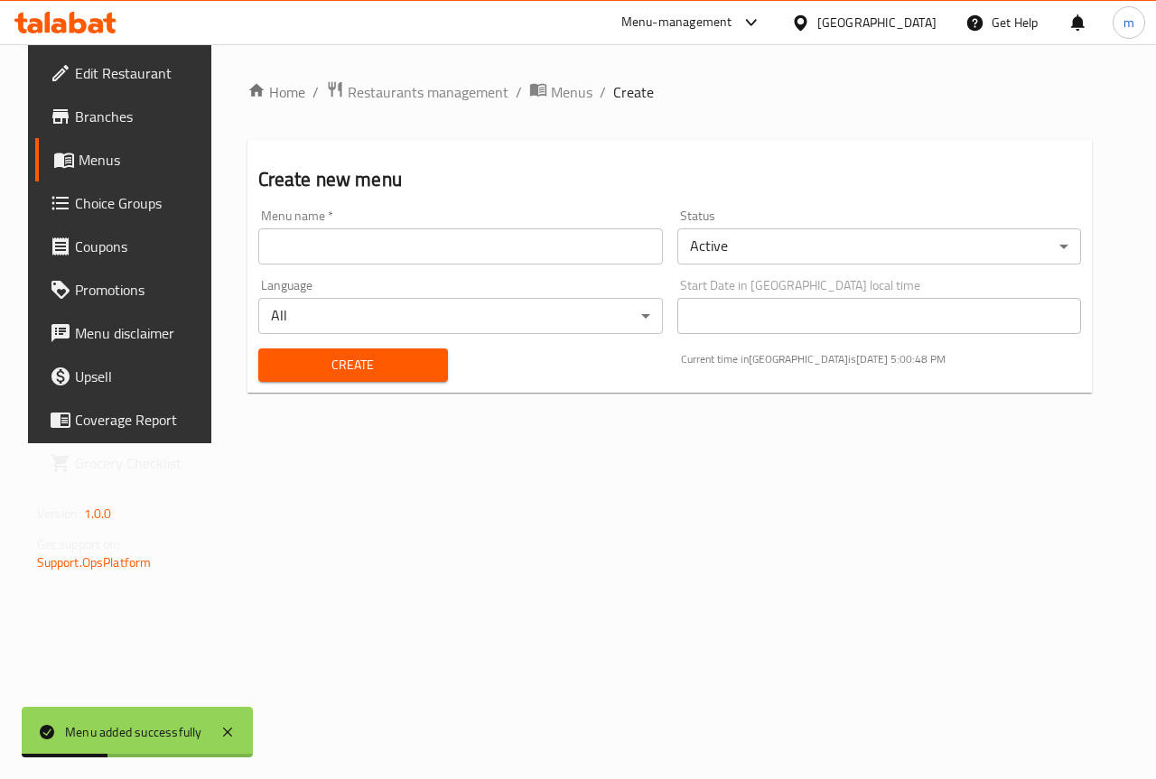
click at [79, 155] on span "Menus" at bounding box center [143, 160] width 128 height 22
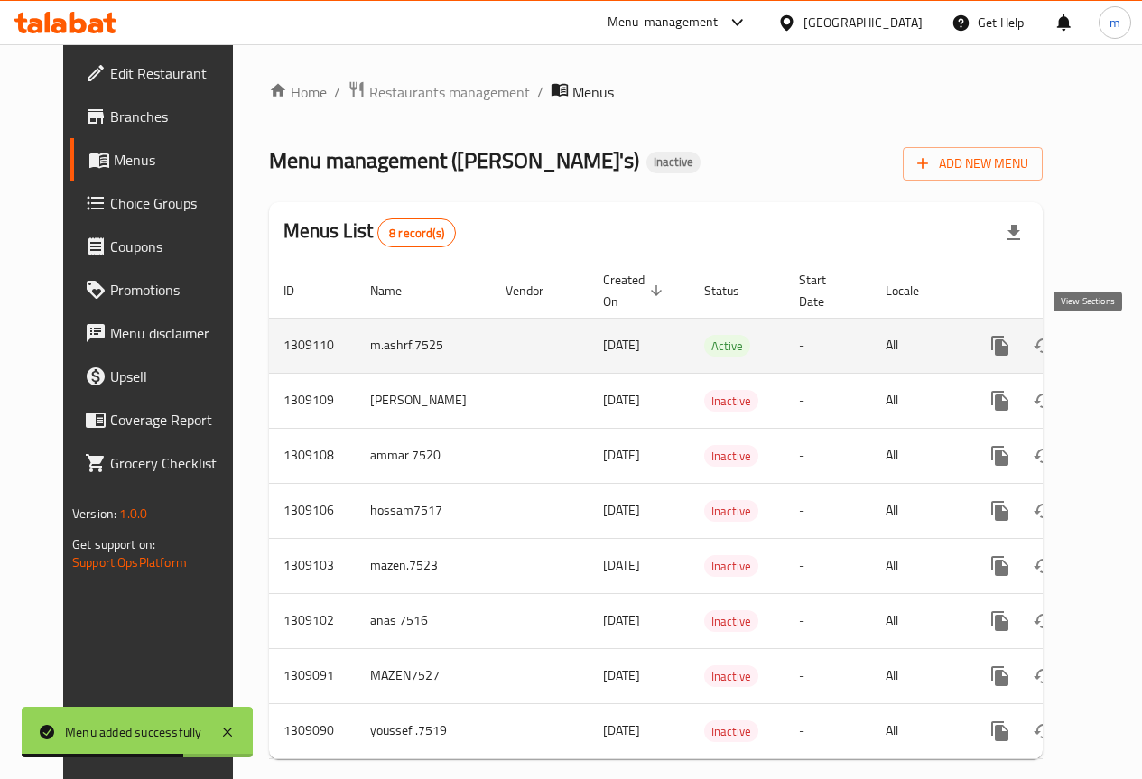
click at [1119, 336] on icon "enhanced table" at bounding box center [1130, 346] width 22 height 22
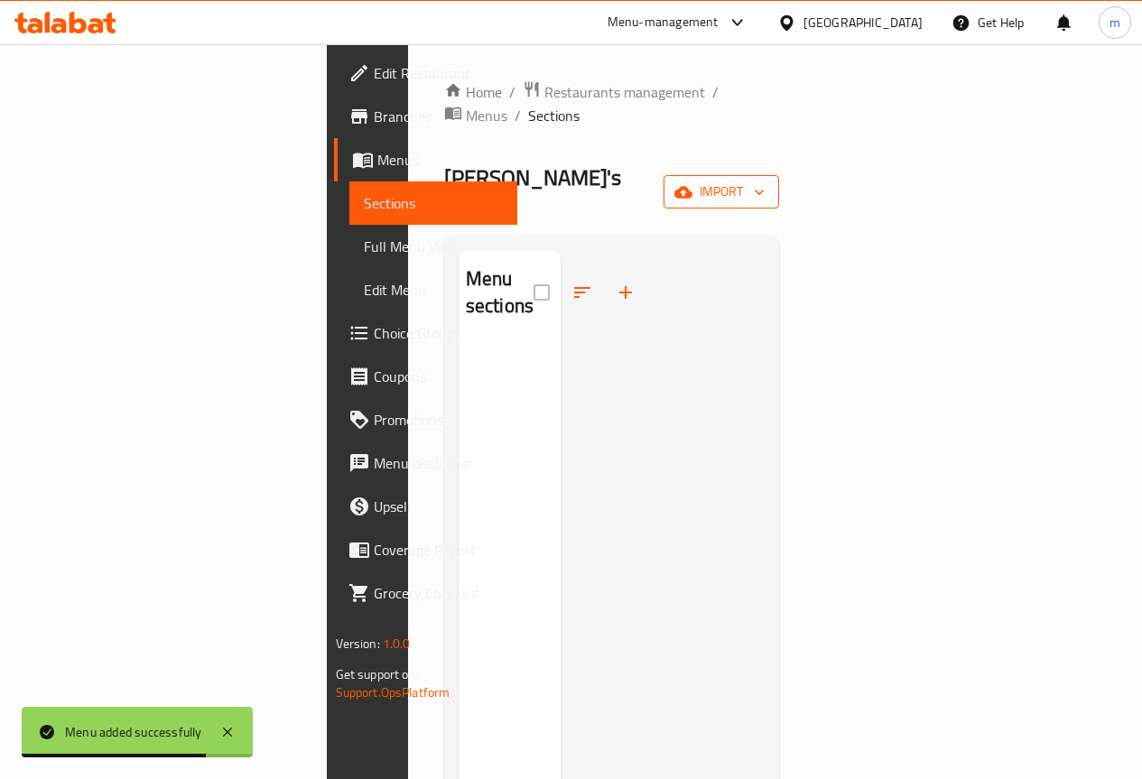
click at [692, 183] on icon "button" at bounding box center [683, 192] width 18 height 18
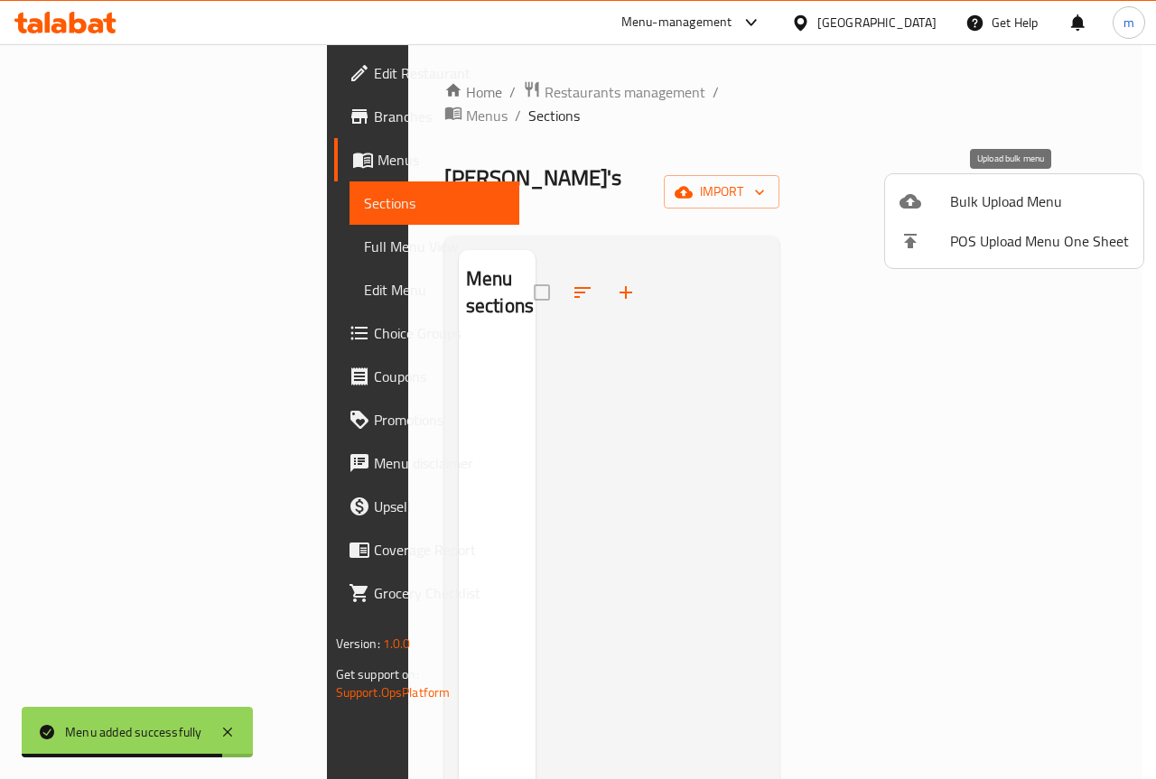
click at [1008, 201] on span "Bulk Upload Menu" at bounding box center [1039, 201] width 179 height 22
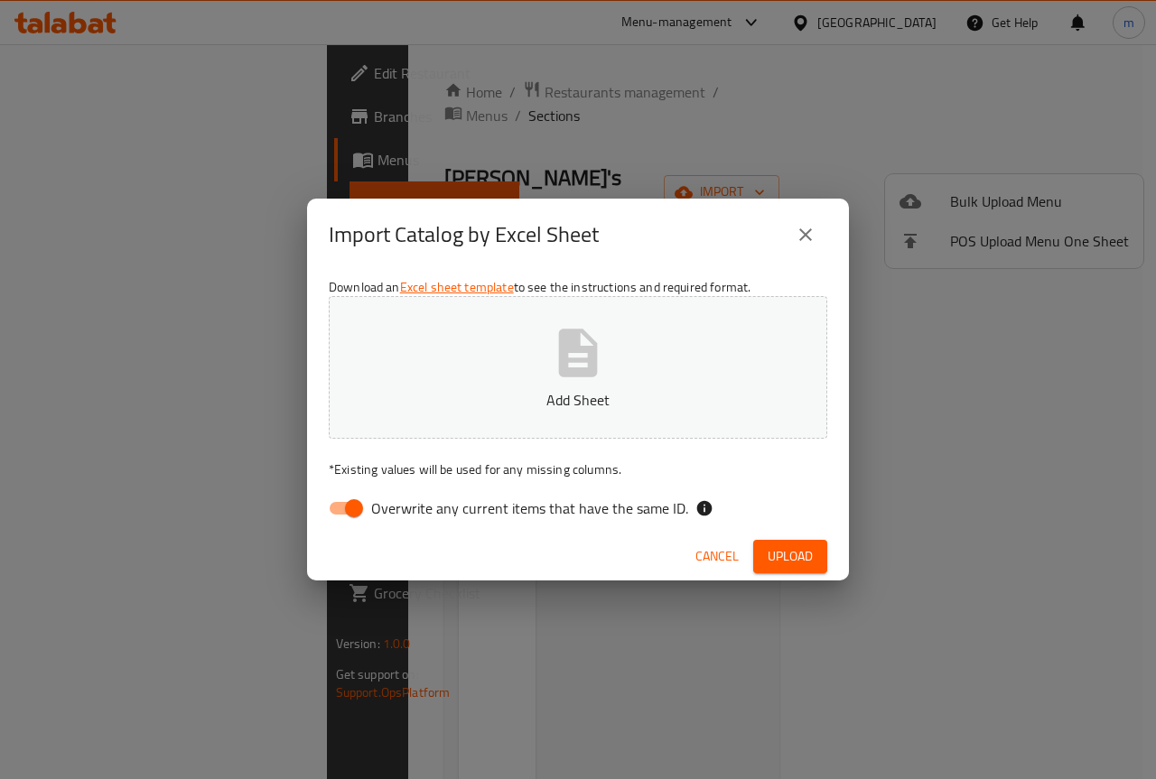
drag, startPoint x: 777, startPoint y: 553, endPoint x: 757, endPoint y: 525, distance: 34.1
click at [777, 553] on span "Upload" at bounding box center [789, 556] width 45 height 23
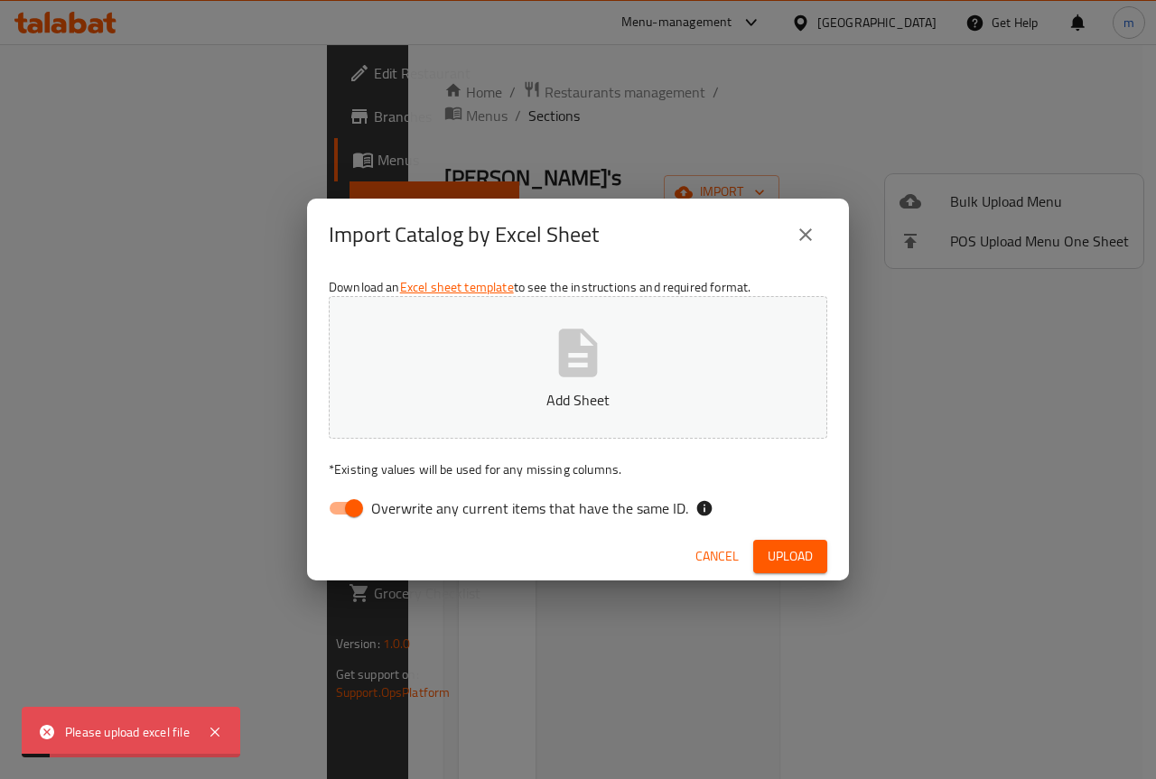
click at [584, 364] on icon "button" at bounding box center [578, 353] width 58 height 58
click at [354, 506] on input "Overwrite any current items that have the same ID." at bounding box center [353, 508] width 103 height 34
checkbox input "false"
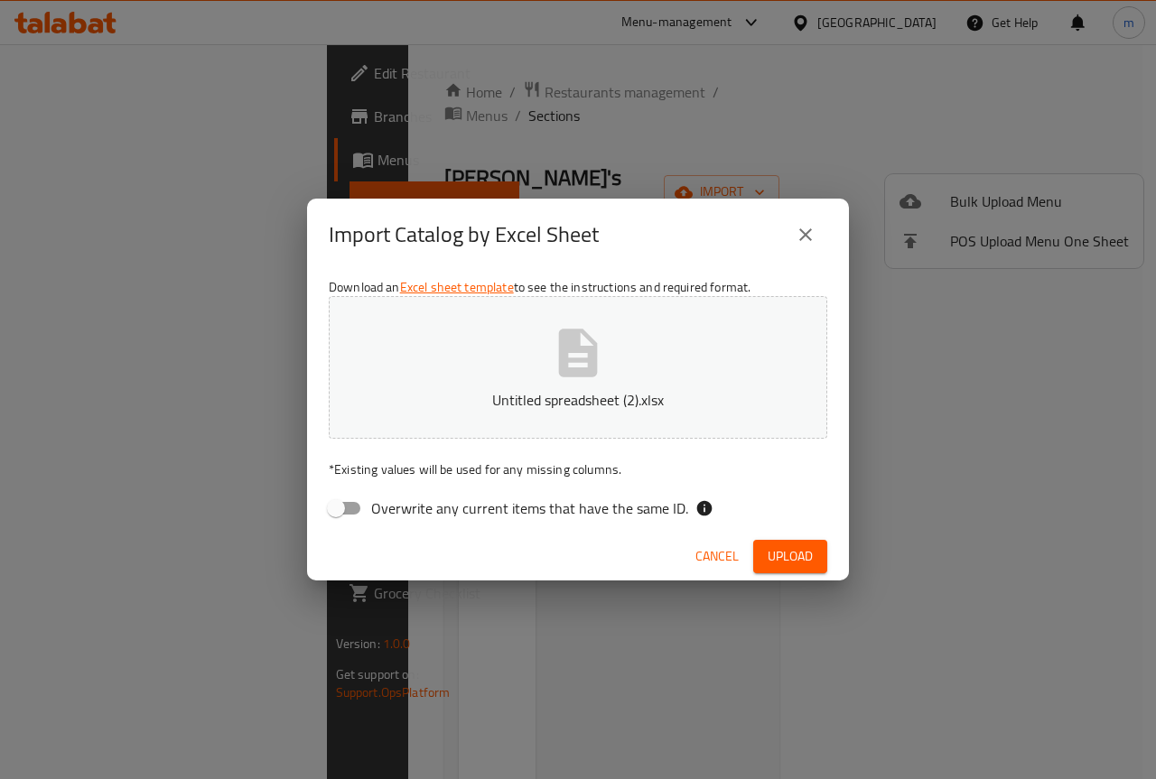
click at [809, 553] on span "Upload" at bounding box center [789, 556] width 45 height 23
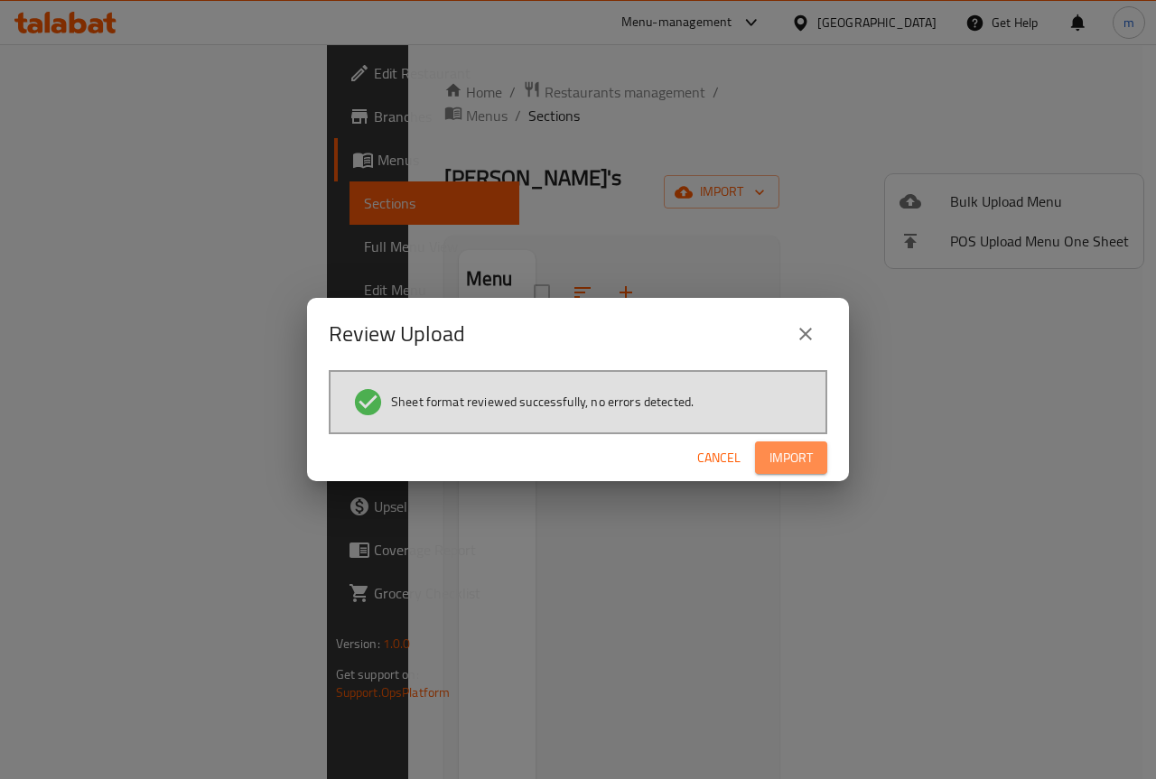
click at [777, 463] on span "Import" at bounding box center [790, 458] width 43 height 23
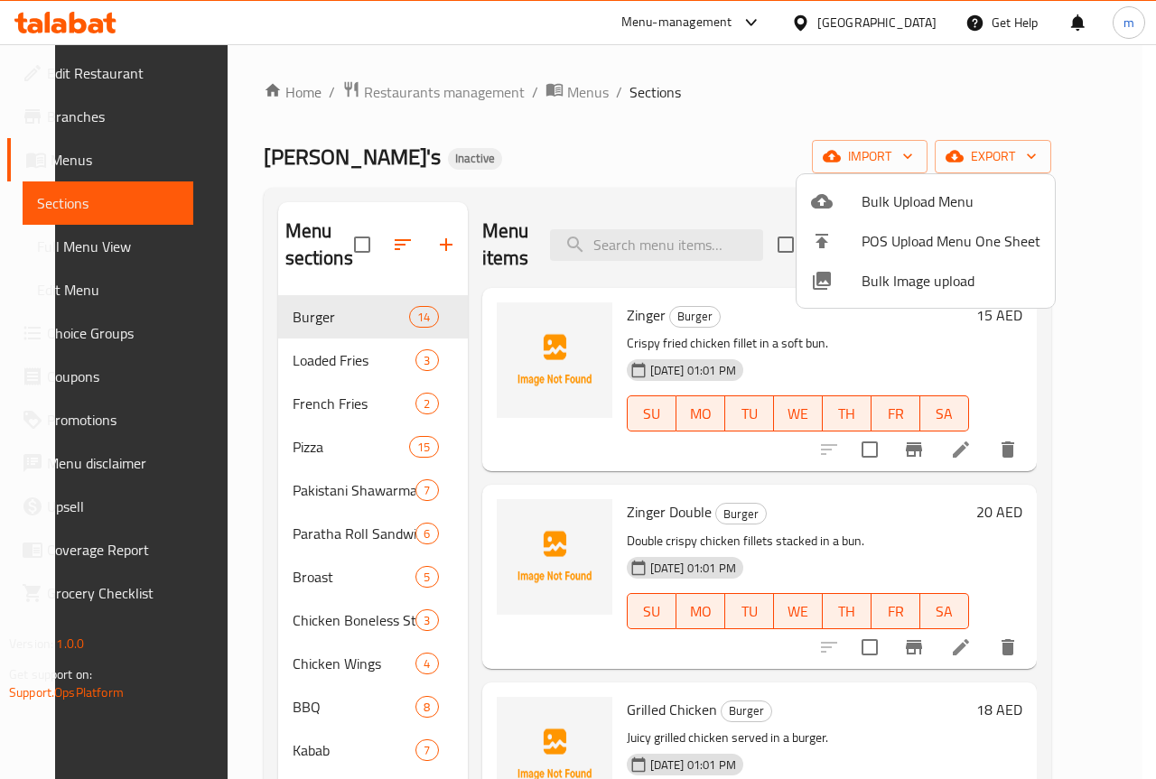
scroll to position [267, 0]
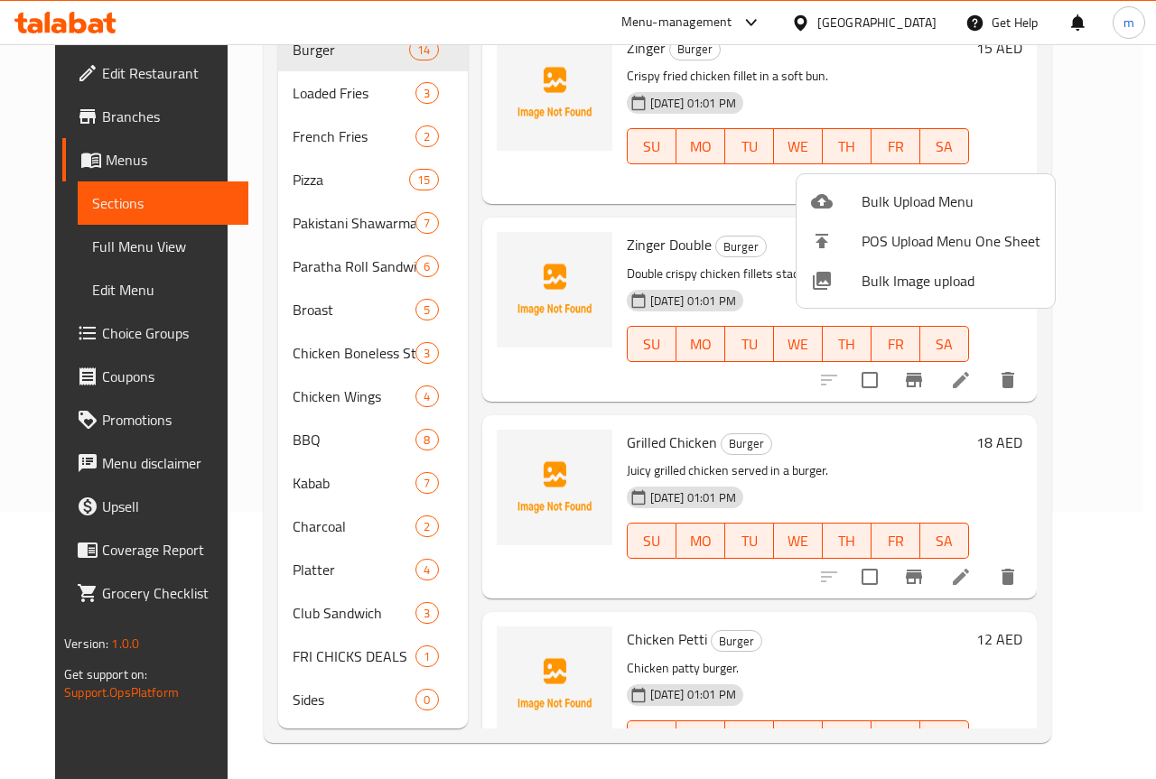
click at [92, 265] on div at bounding box center [578, 389] width 1156 height 779
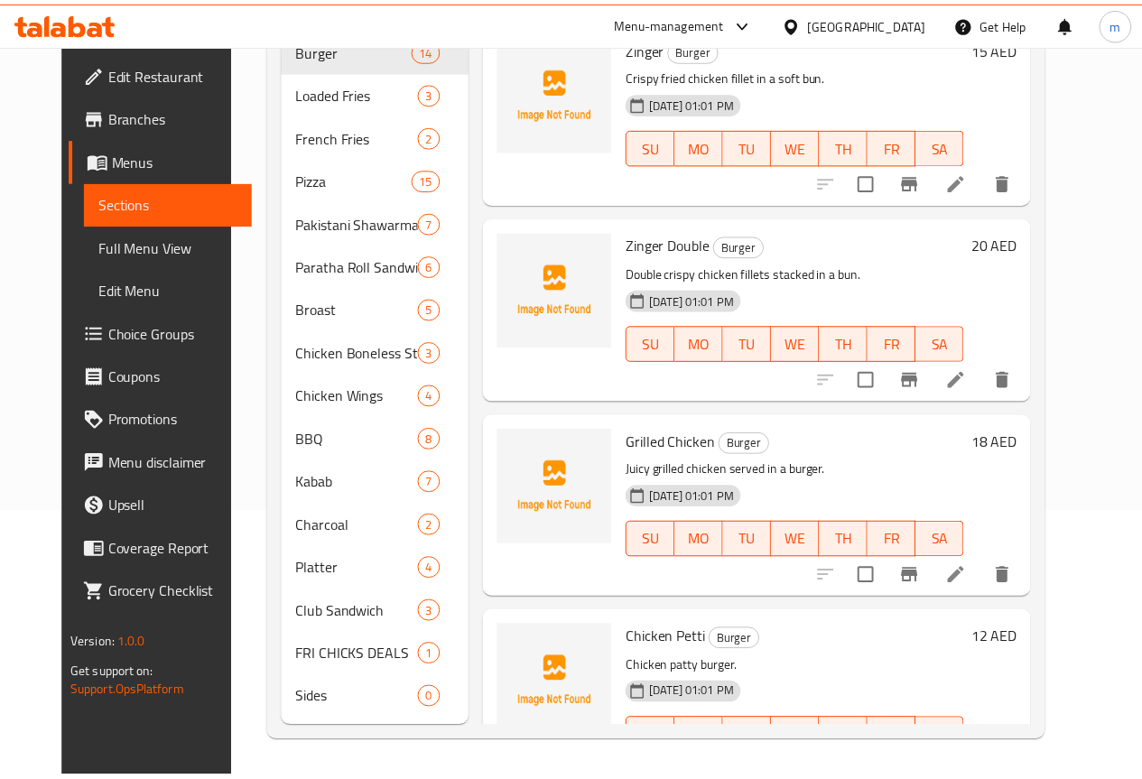
scroll to position [0, 0]
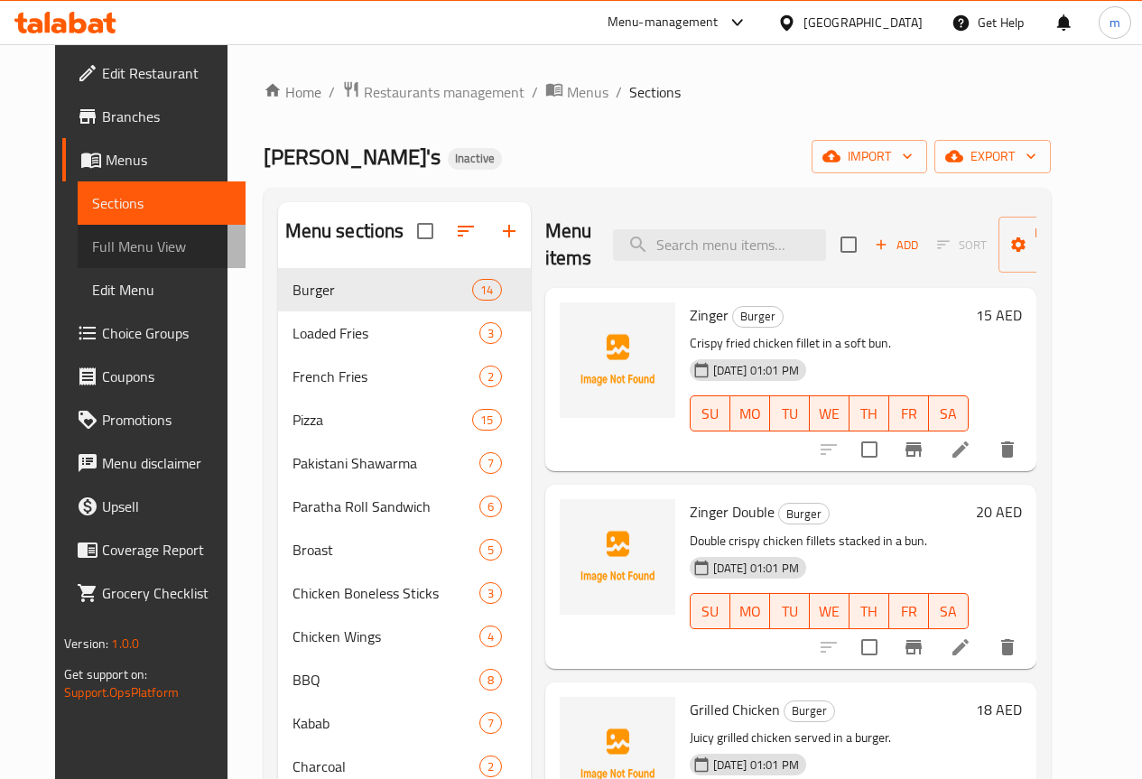
click at [98, 251] on span "Full Menu View" at bounding box center [161, 247] width 139 height 22
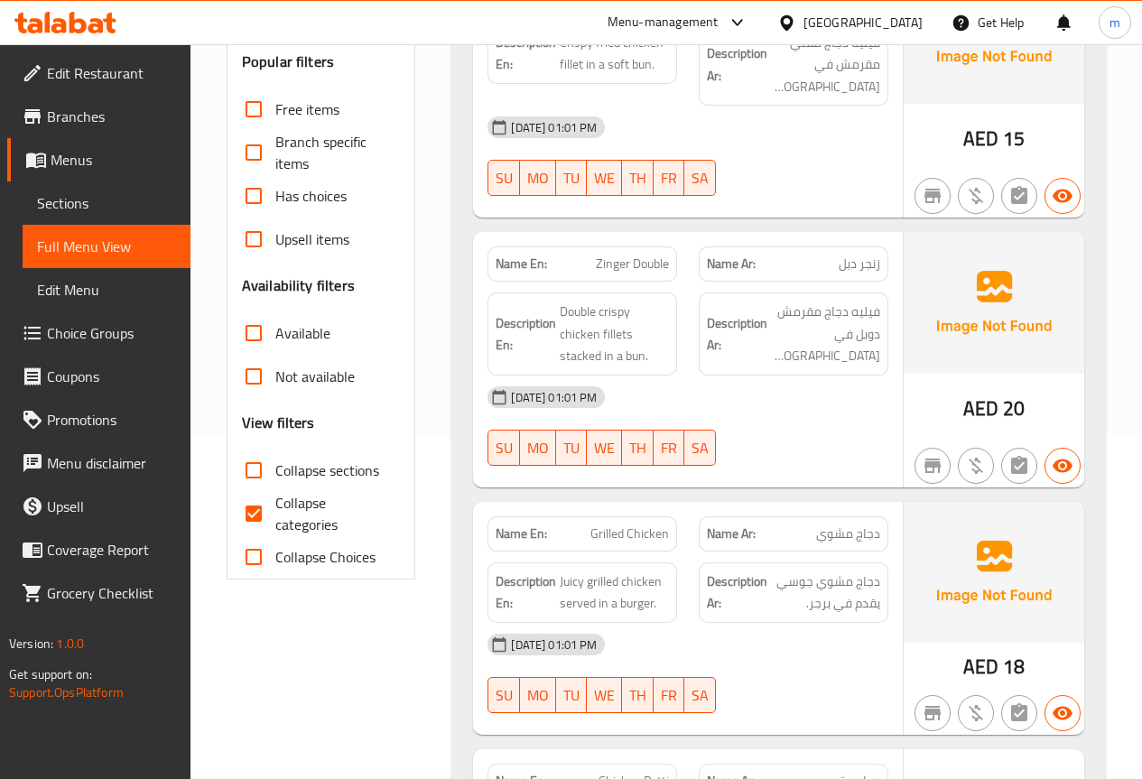
scroll to position [361, 0]
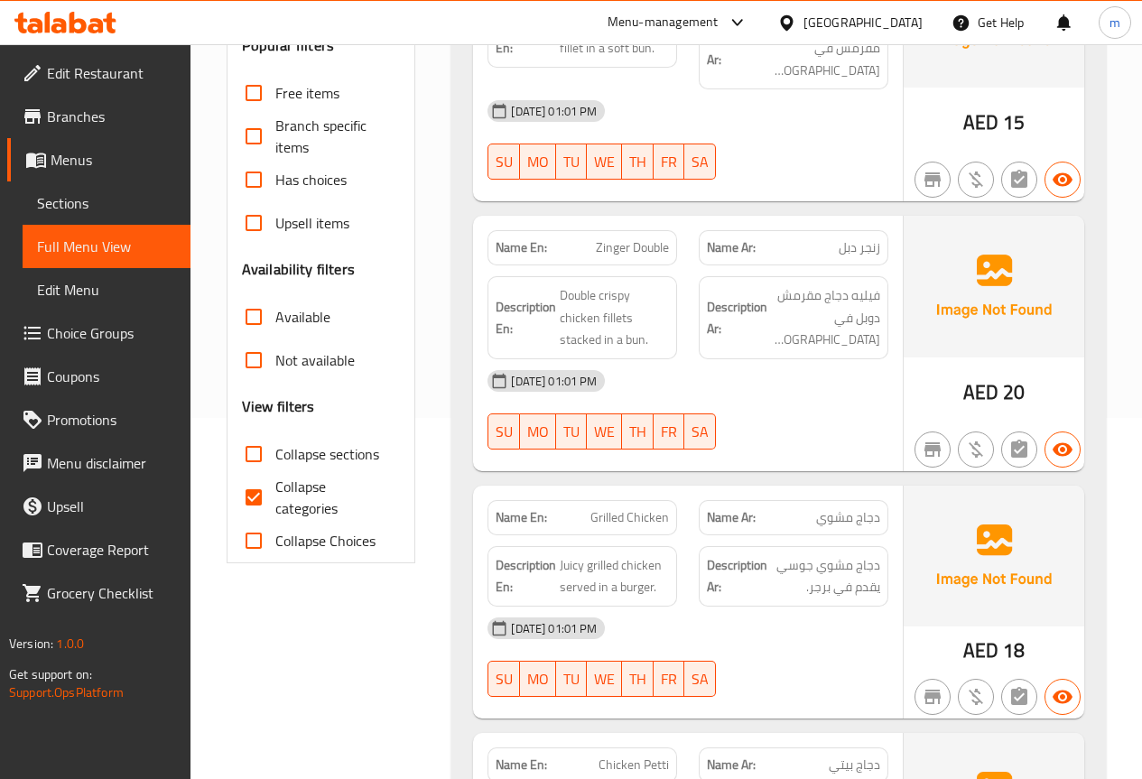
click at [263, 498] on input "Collapse categories" at bounding box center [253, 497] width 43 height 43
checkbox input "false"
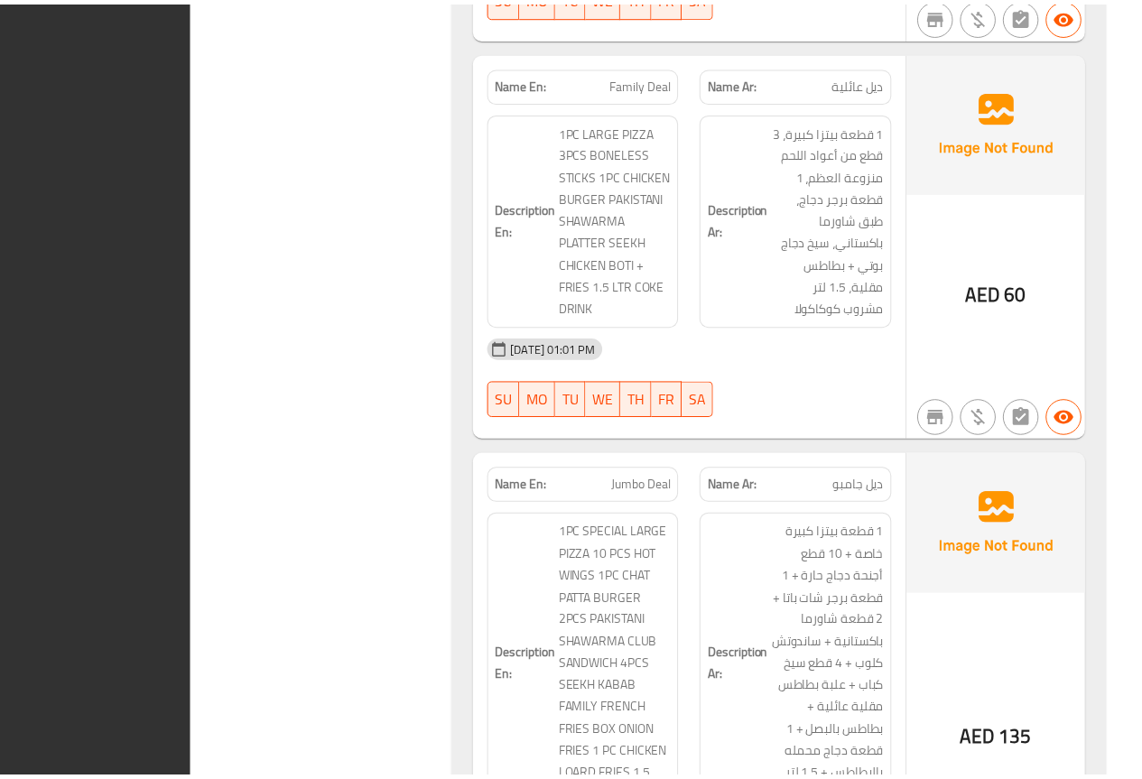
scroll to position [28661, 0]
